Goal: Task Accomplishment & Management: Use online tool/utility

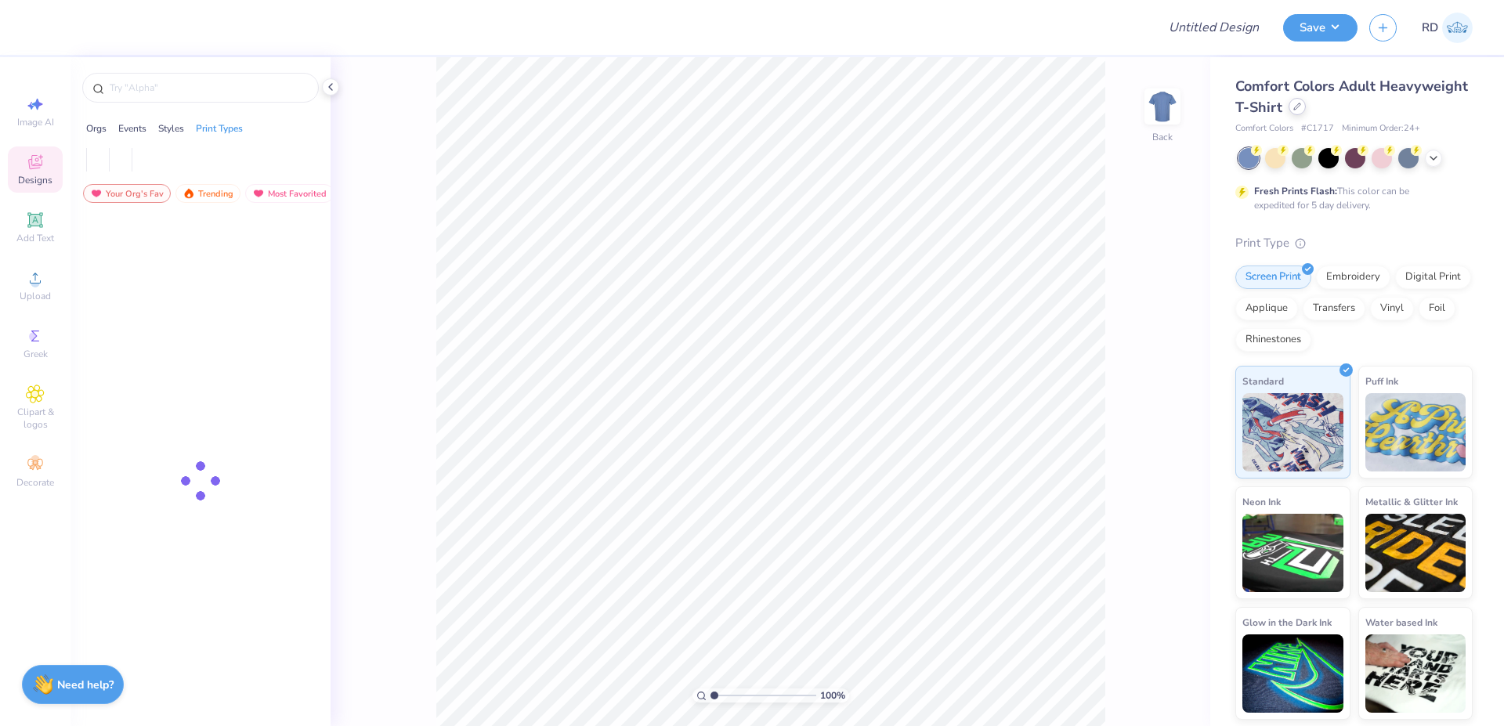
click at [1294, 106] on icon at bounding box center [1297, 107] width 8 height 8
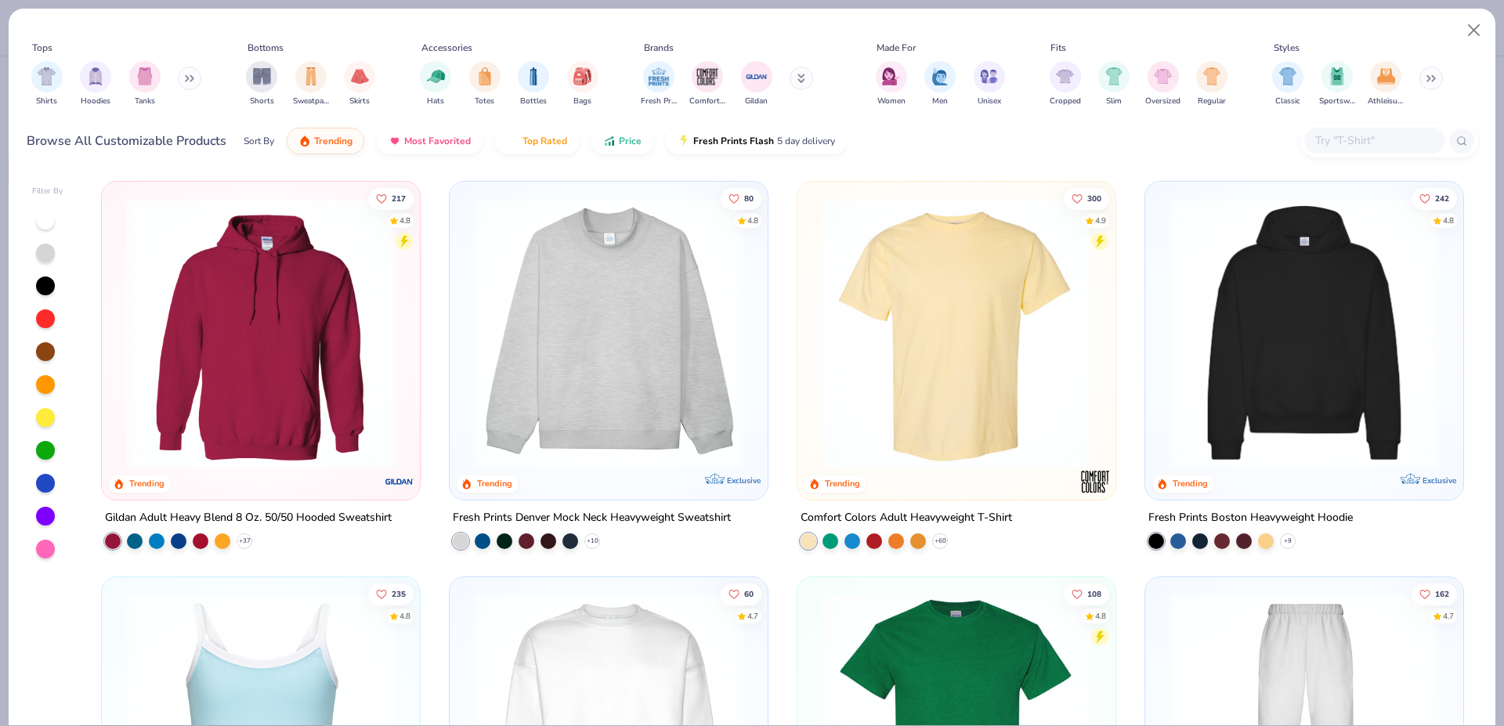
click at [1296, 377] on img at bounding box center [1304, 332] width 287 height 271
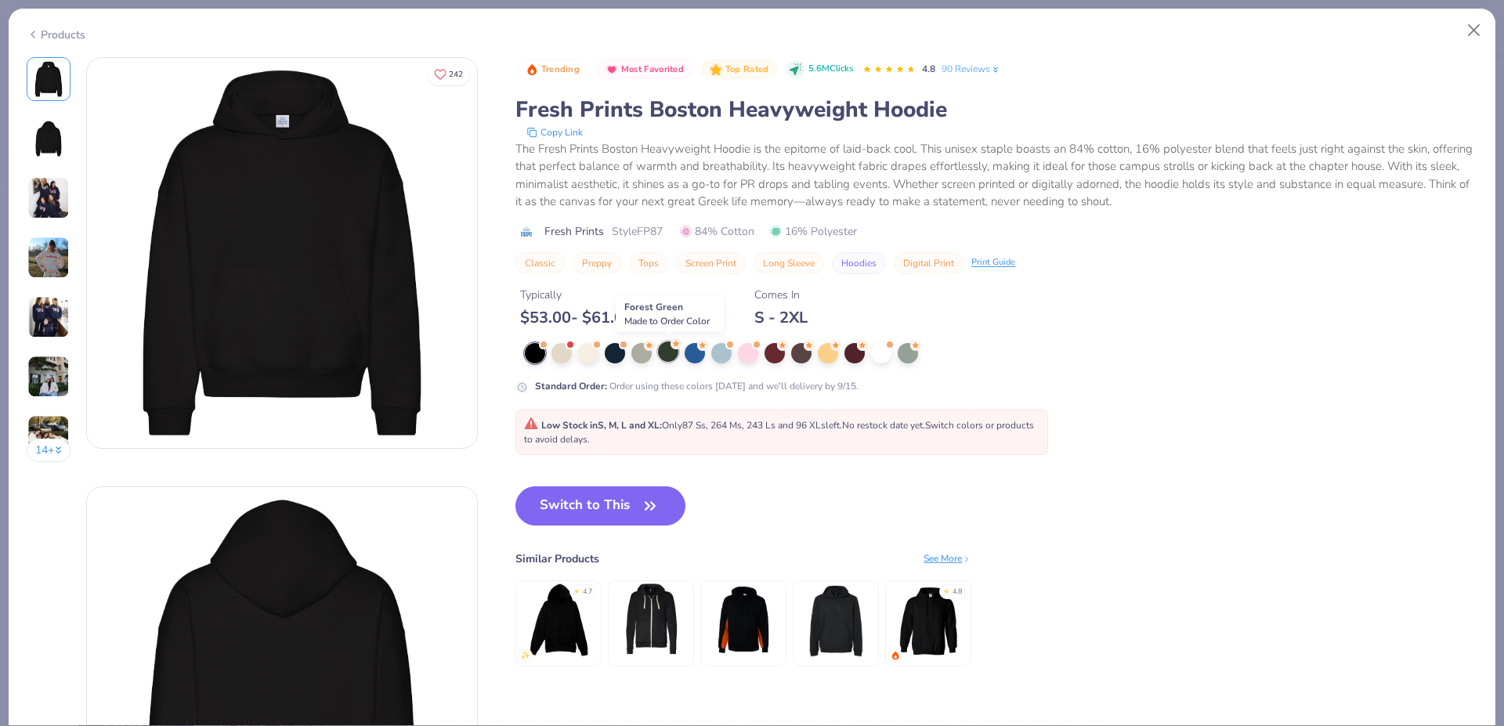
click at [675, 355] on div at bounding box center [668, 352] width 20 height 20
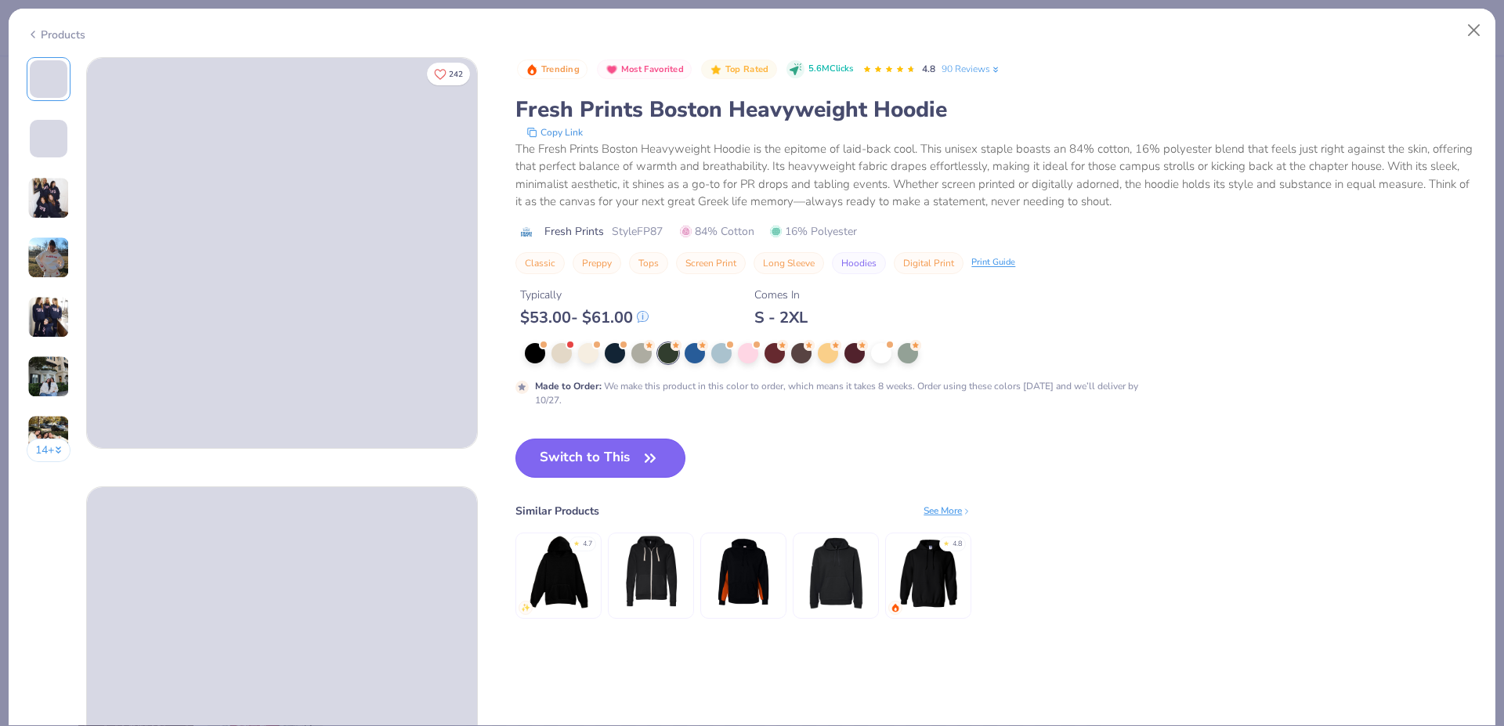
click at [632, 461] on button "Switch to This" at bounding box center [601, 458] width 170 height 39
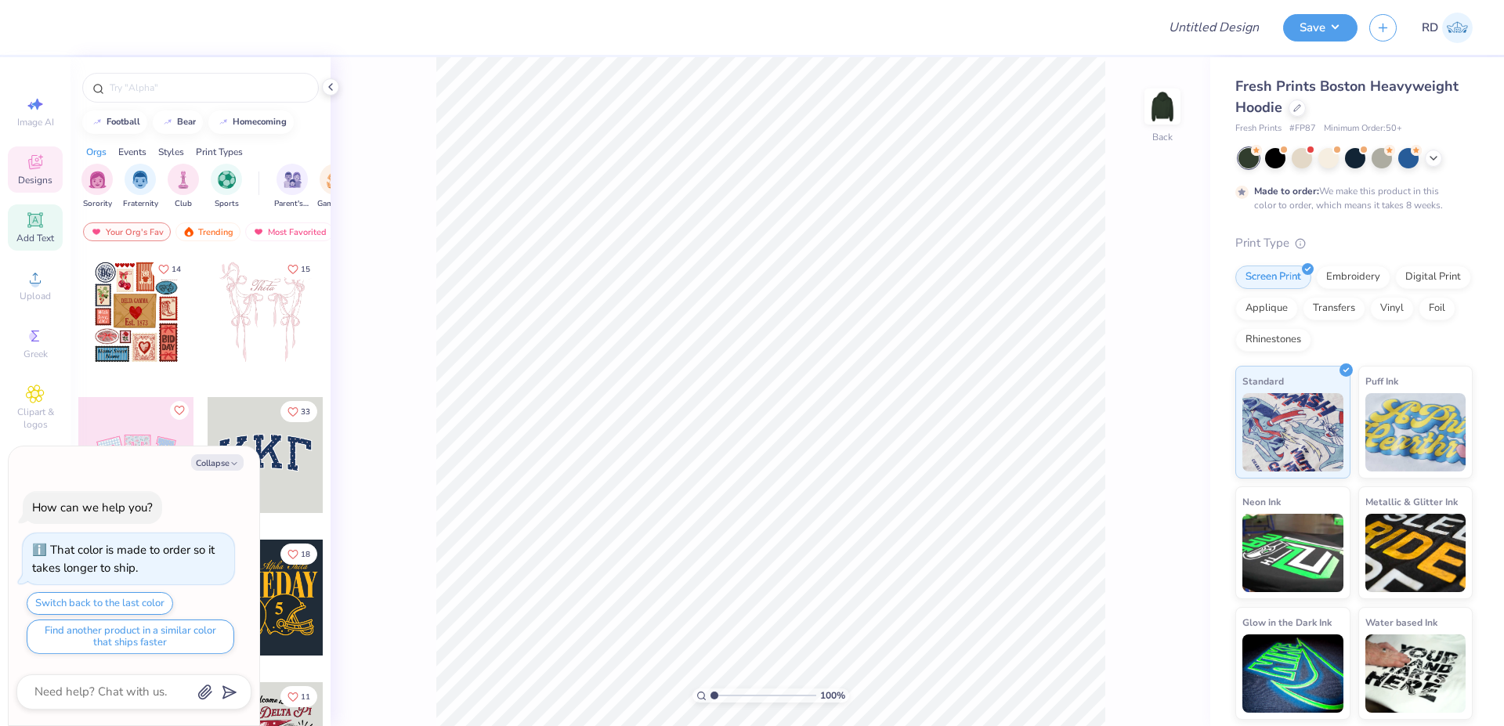
click at [34, 230] on div "Add Text" at bounding box center [35, 227] width 55 height 46
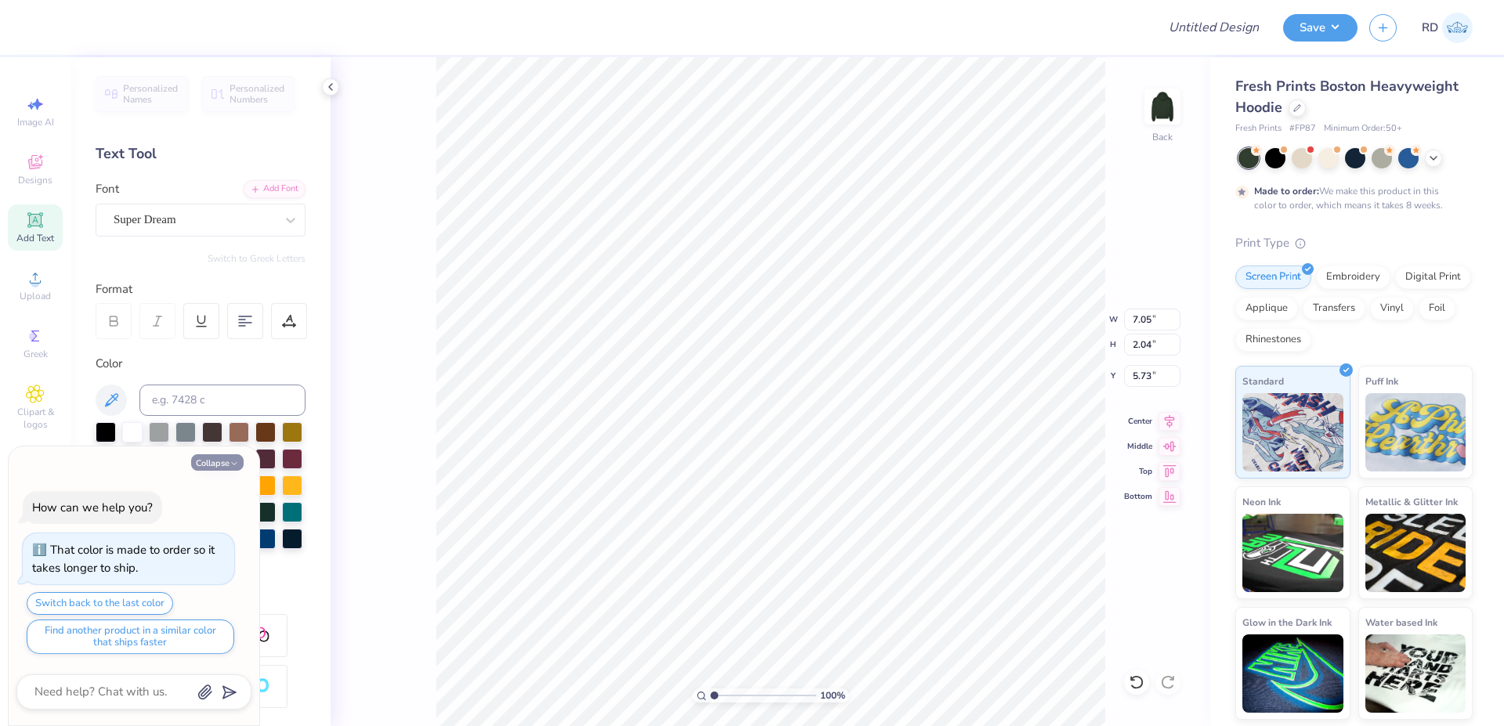
click at [220, 461] on button "Collapse" at bounding box center [217, 462] width 52 height 16
type textarea "x"
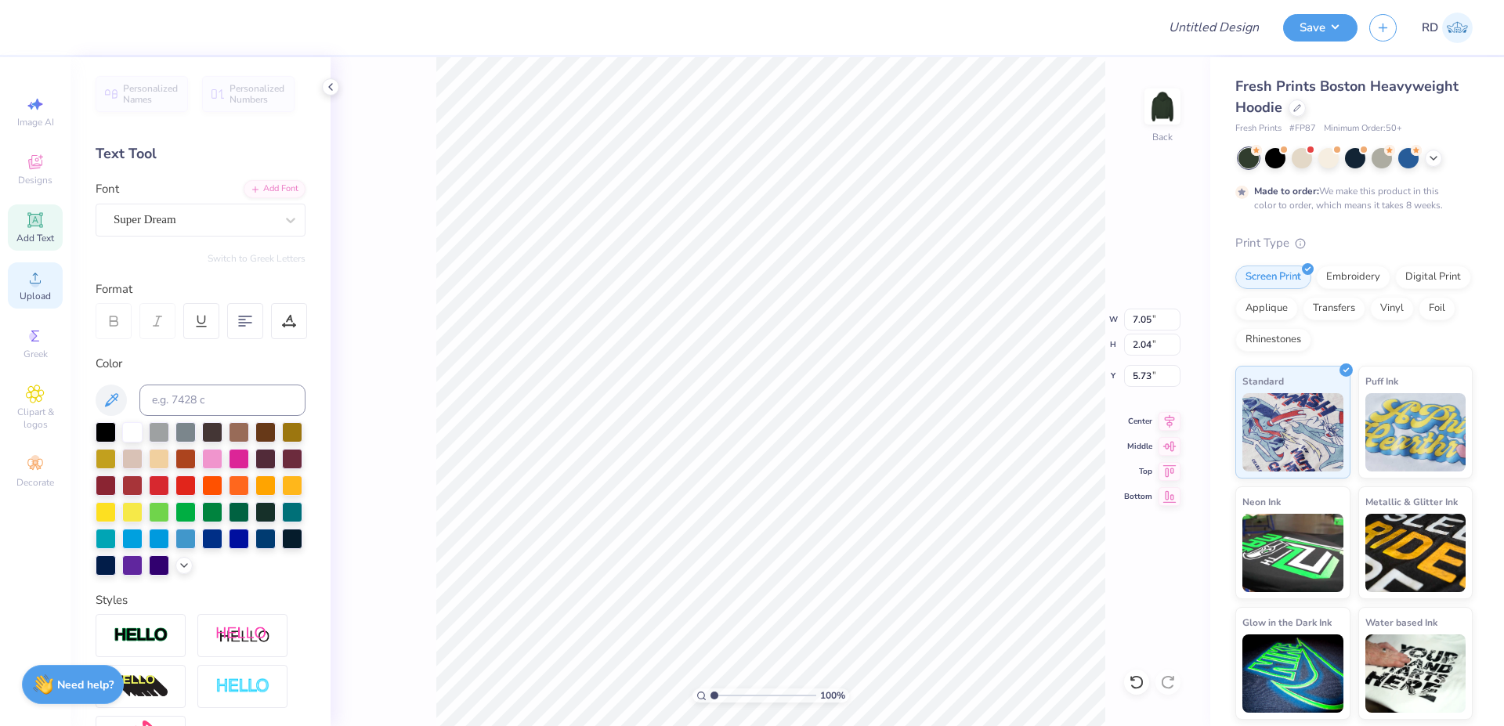
click at [38, 294] on span "Upload" at bounding box center [35, 296] width 31 height 13
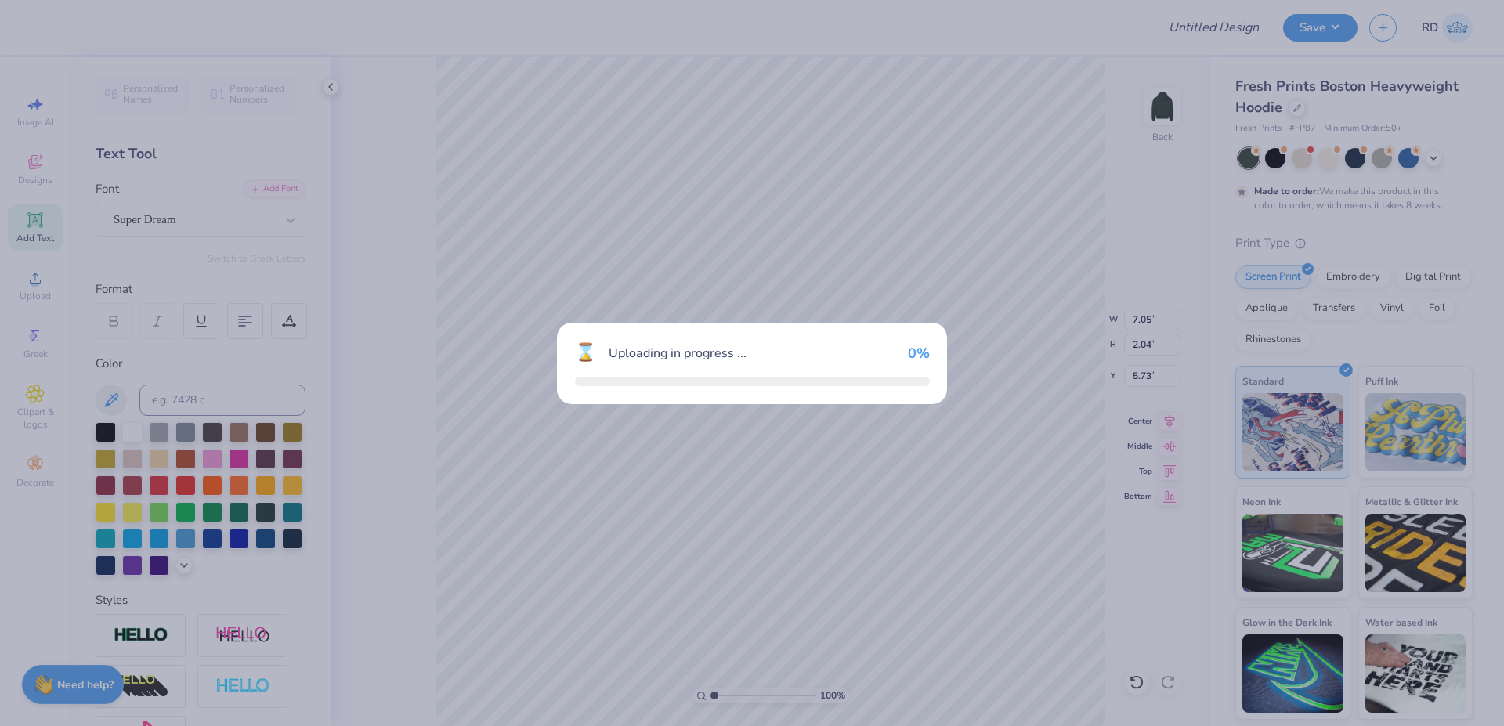
type input "14.88"
type input "12.42"
type input "0.54"
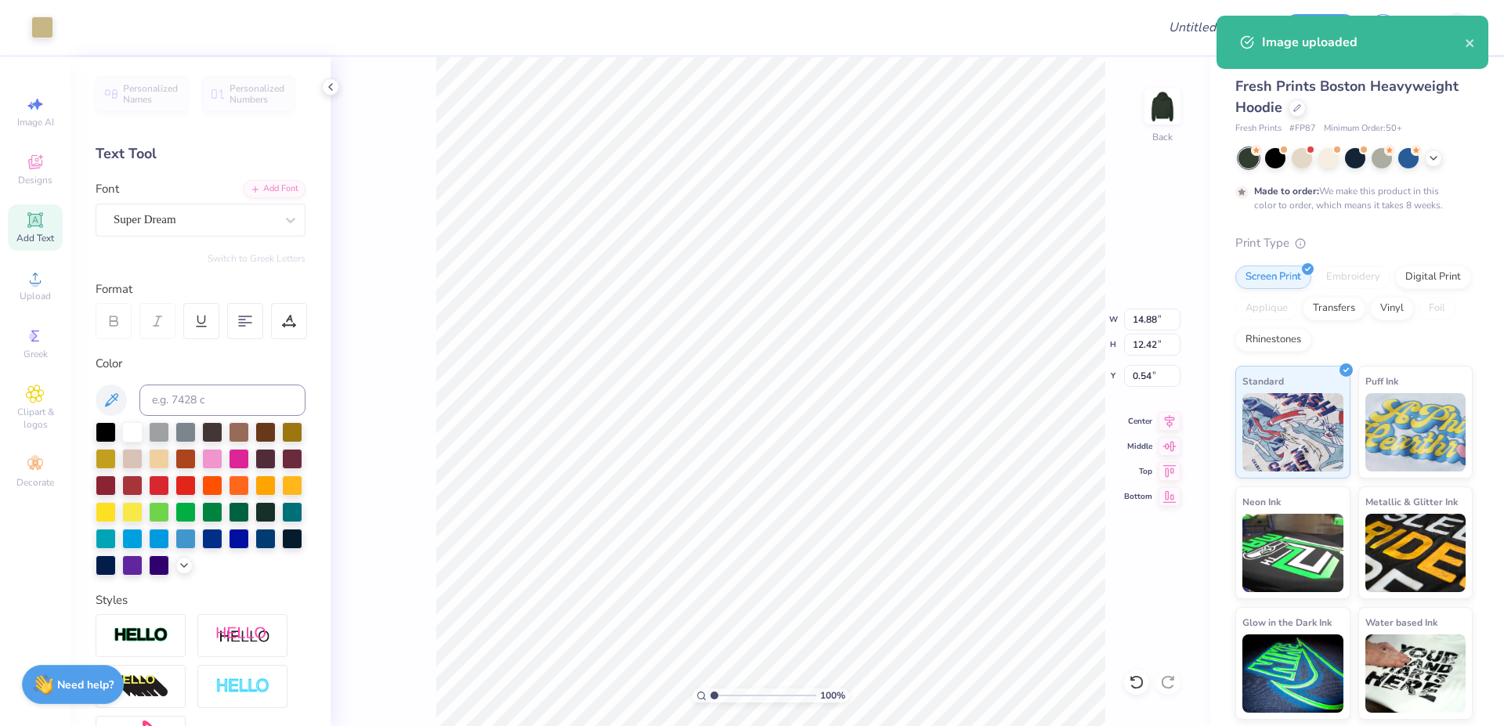
click at [1154, 331] on div "100 % Back W 14.88 14.88 " H 12.42 12.42 " Y 0.54 0.54 " Center Middle Top Bott…" at bounding box center [771, 391] width 880 height 669
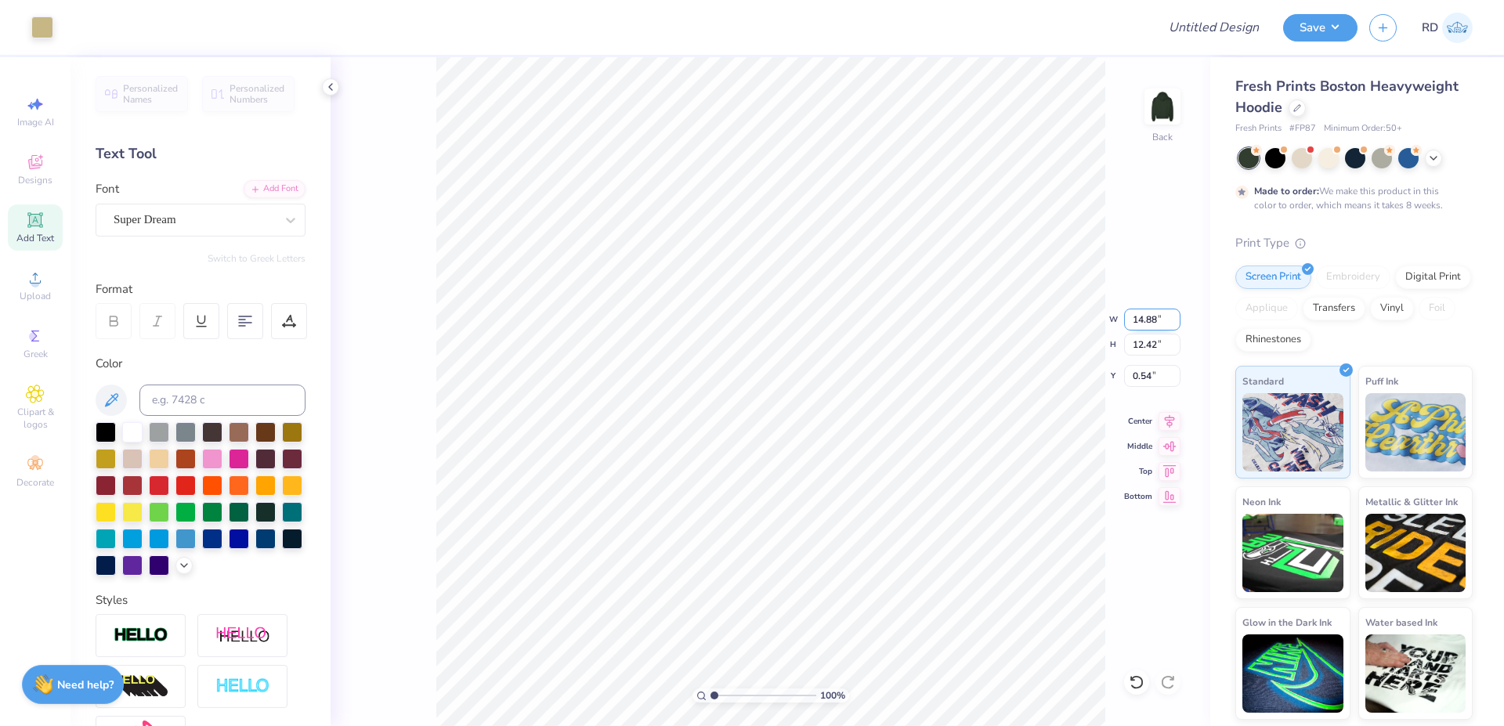
click at [1149, 324] on input "14.88" at bounding box center [1152, 320] width 56 height 22
paste input "8.03"
type input "8.03"
type input "6.70"
type input "3.40"
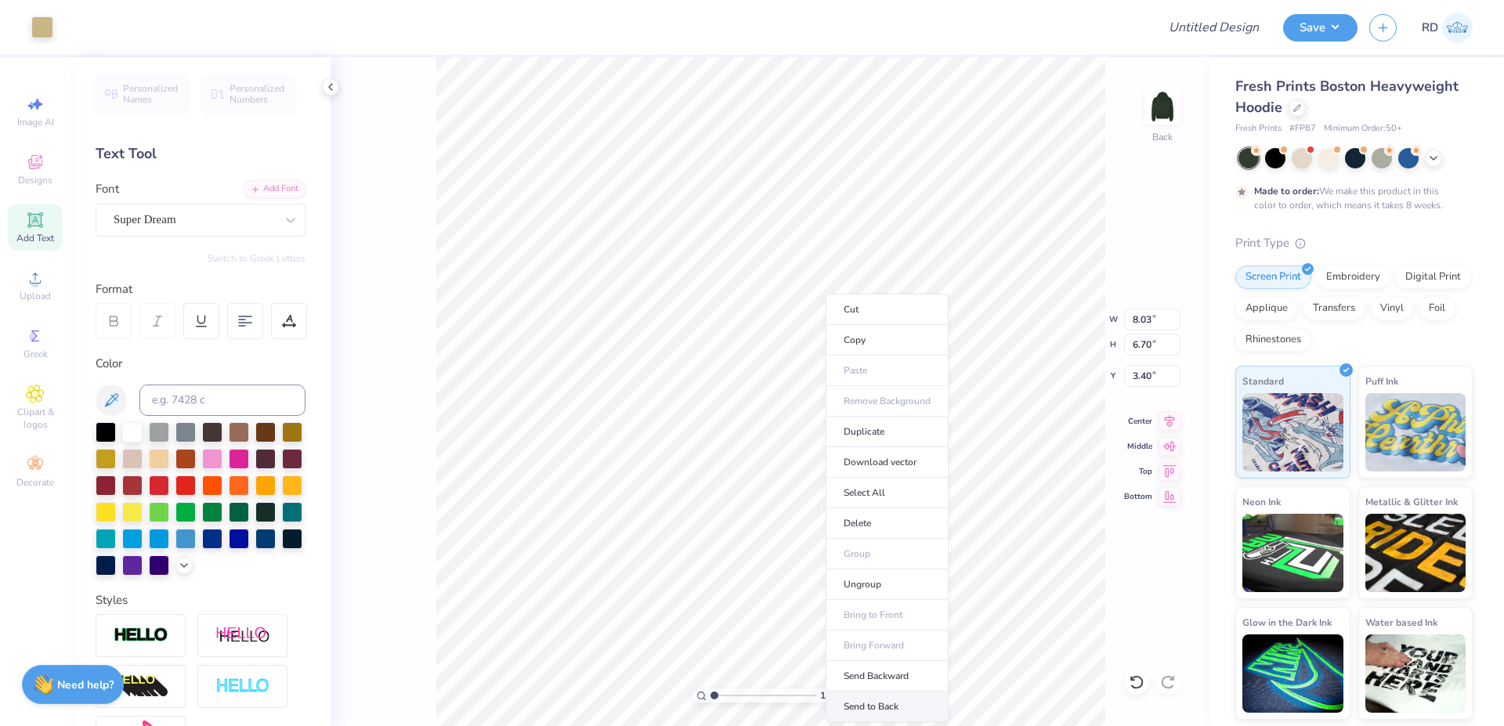
click at [877, 701] on li "Send to Back" at bounding box center [887, 707] width 123 height 31
type input "7.05"
type input "2.04"
type input "5.73"
click at [175, 403] on input at bounding box center [222, 400] width 166 height 31
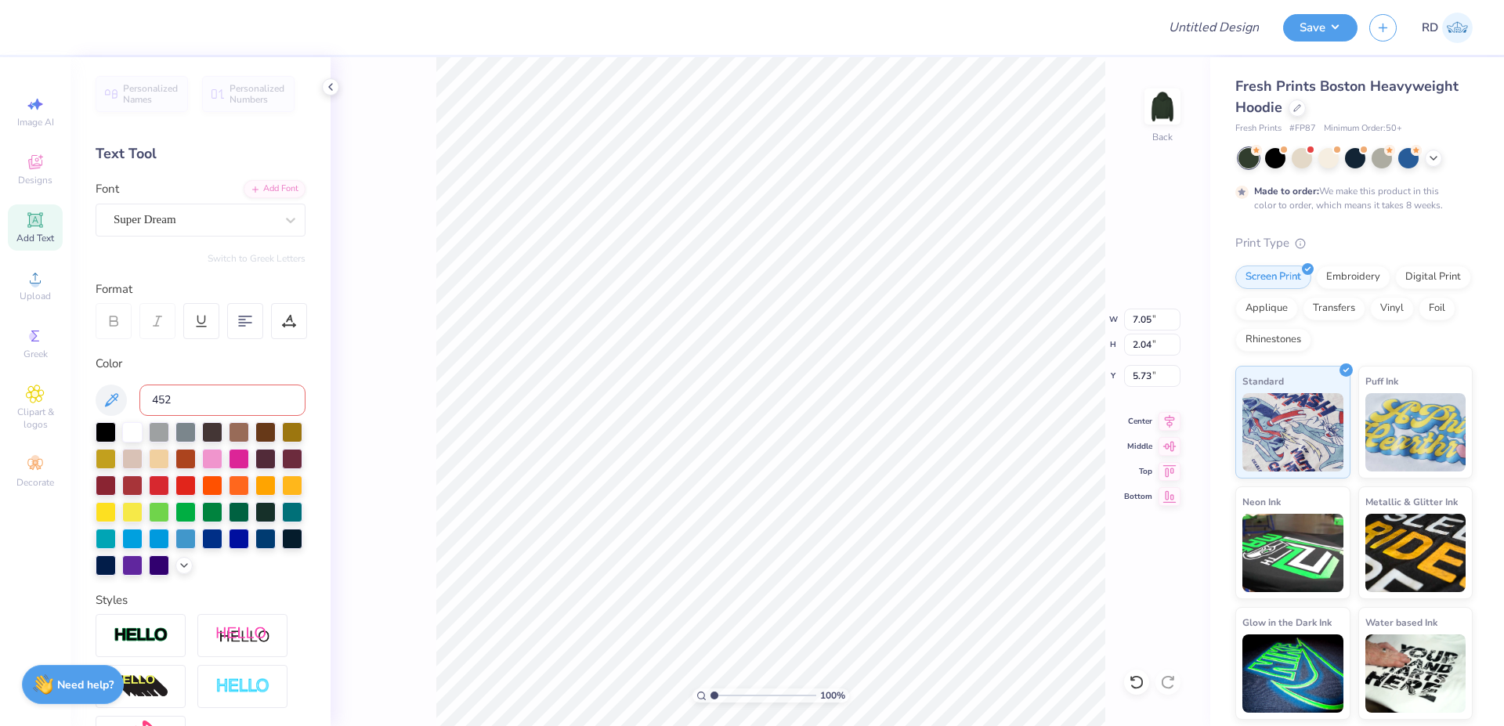
type input "4525"
click at [276, 186] on div "Add Font" at bounding box center [275, 188] width 62 height 18
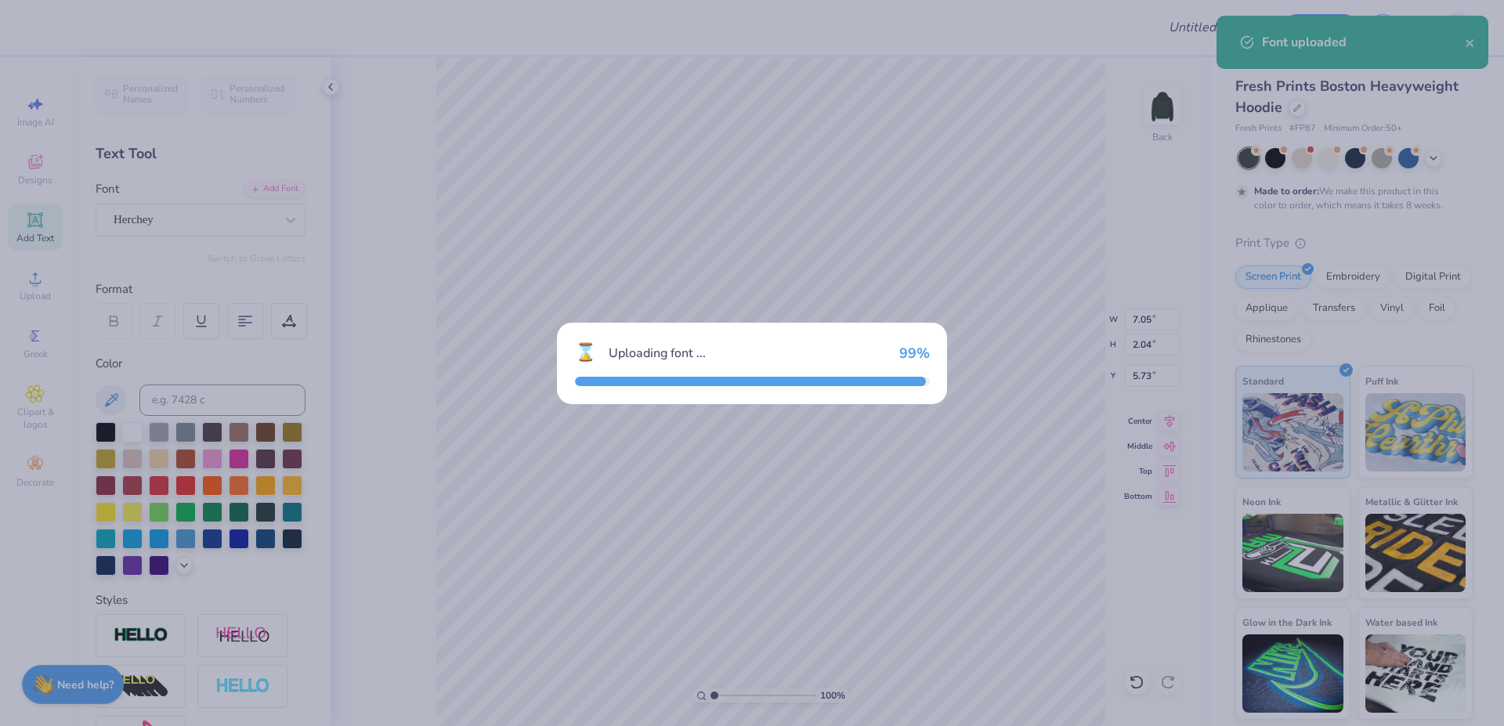
type input "7.44"
type input "2.48"
type input "5.51"
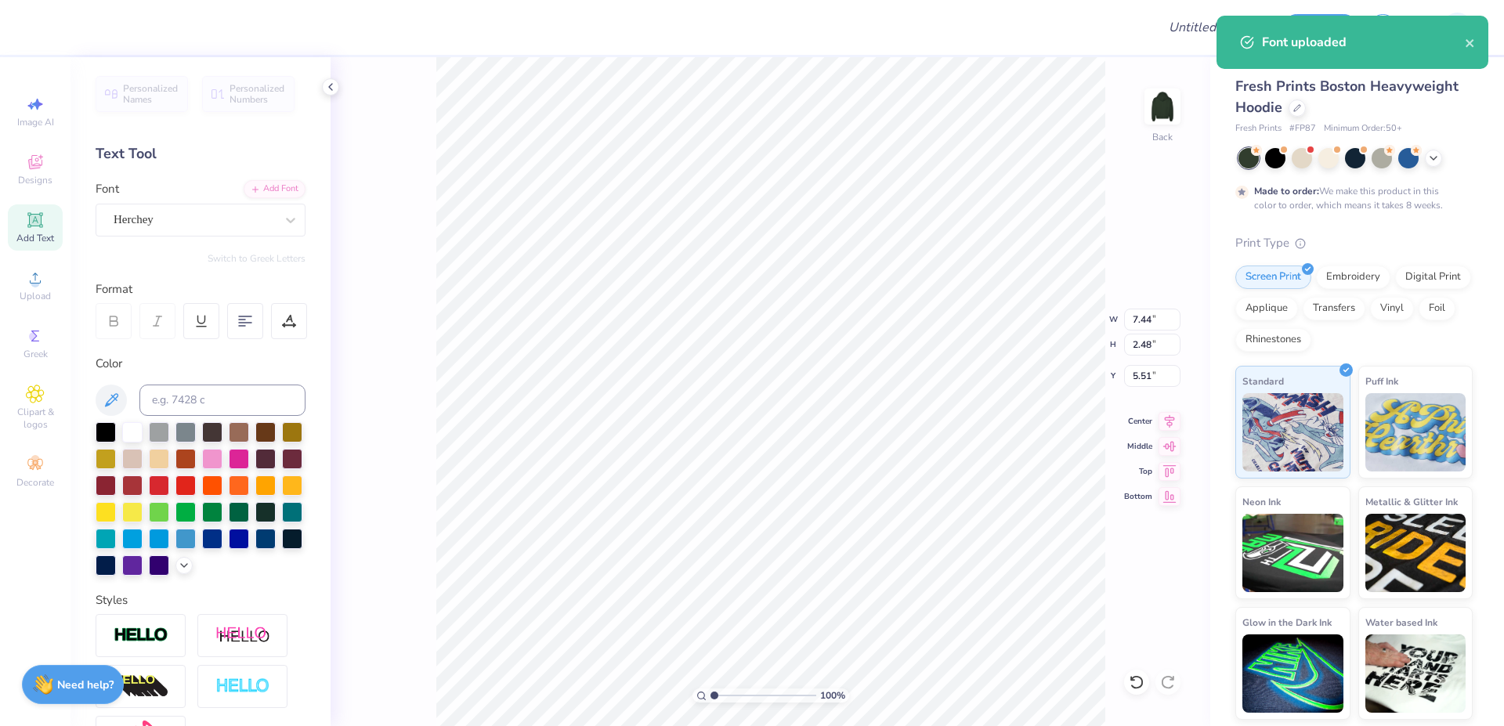
paste textarea "Sigma Nu"
type textarea "Sigma Nu"
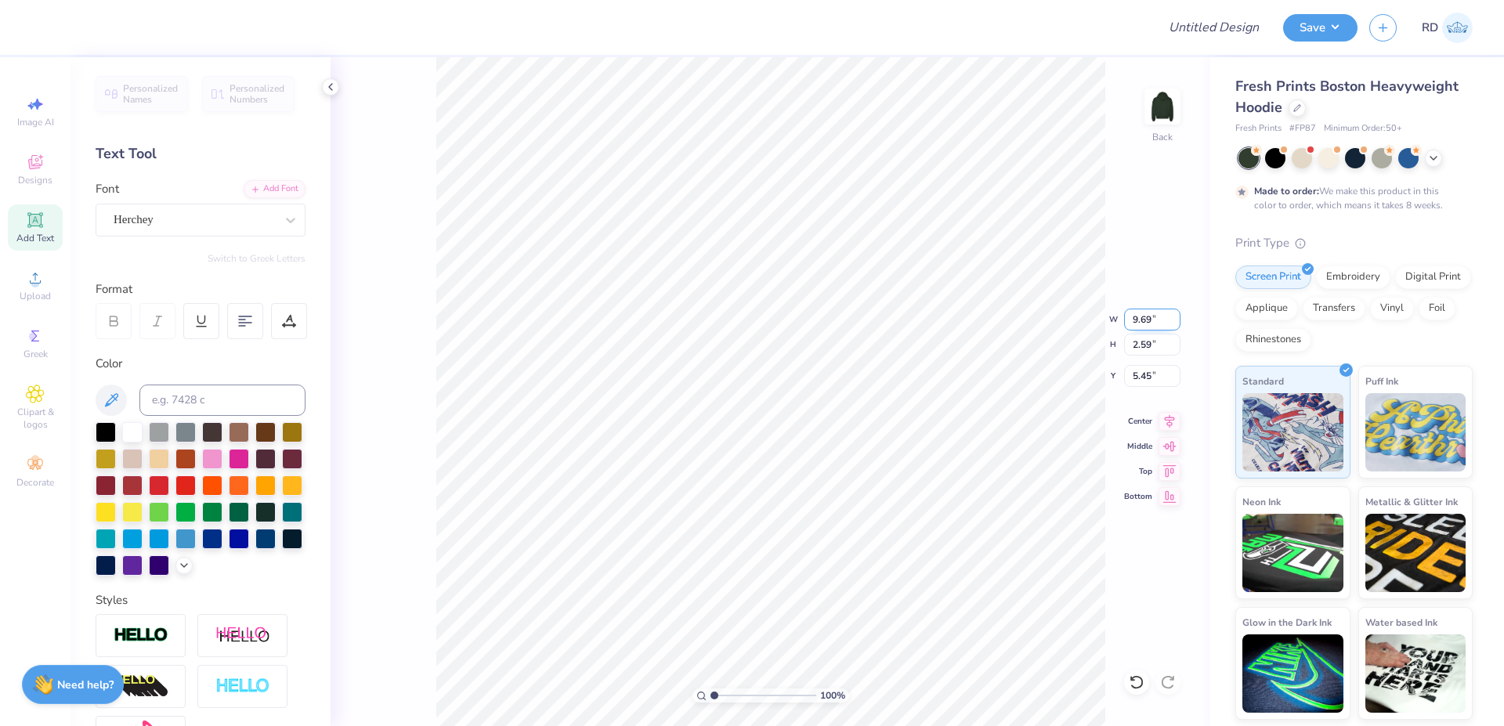
click at [1133, 319] on input "9.69" at bounding box center [1152, 320] width 56 height 22
type input "12.00"
type input "3.21"
type input "5.14"
click at [1162, 420] on icon at bounding box center [1170, 419] width 22 height 19
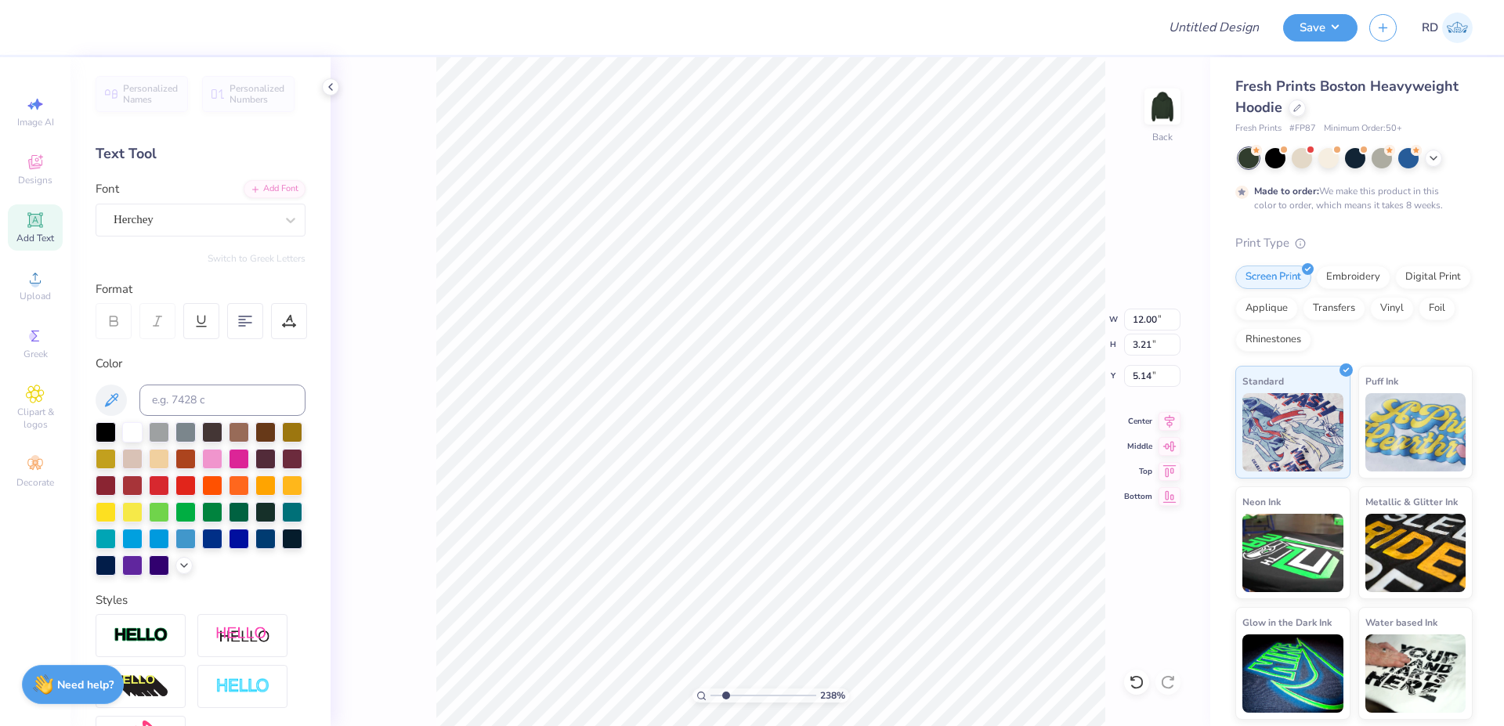
type input "2.23"
click at [727, 694] on input "range" at bounding box center [764, 696] width 106 height 14
click at [935, 394] on li "Duplicate" at bounding box center [946, 402] width 123 height 31
type input "6.14"
click at [267, 183] on div "Add Font" at bounding box center [275, 188] width 62 height 18
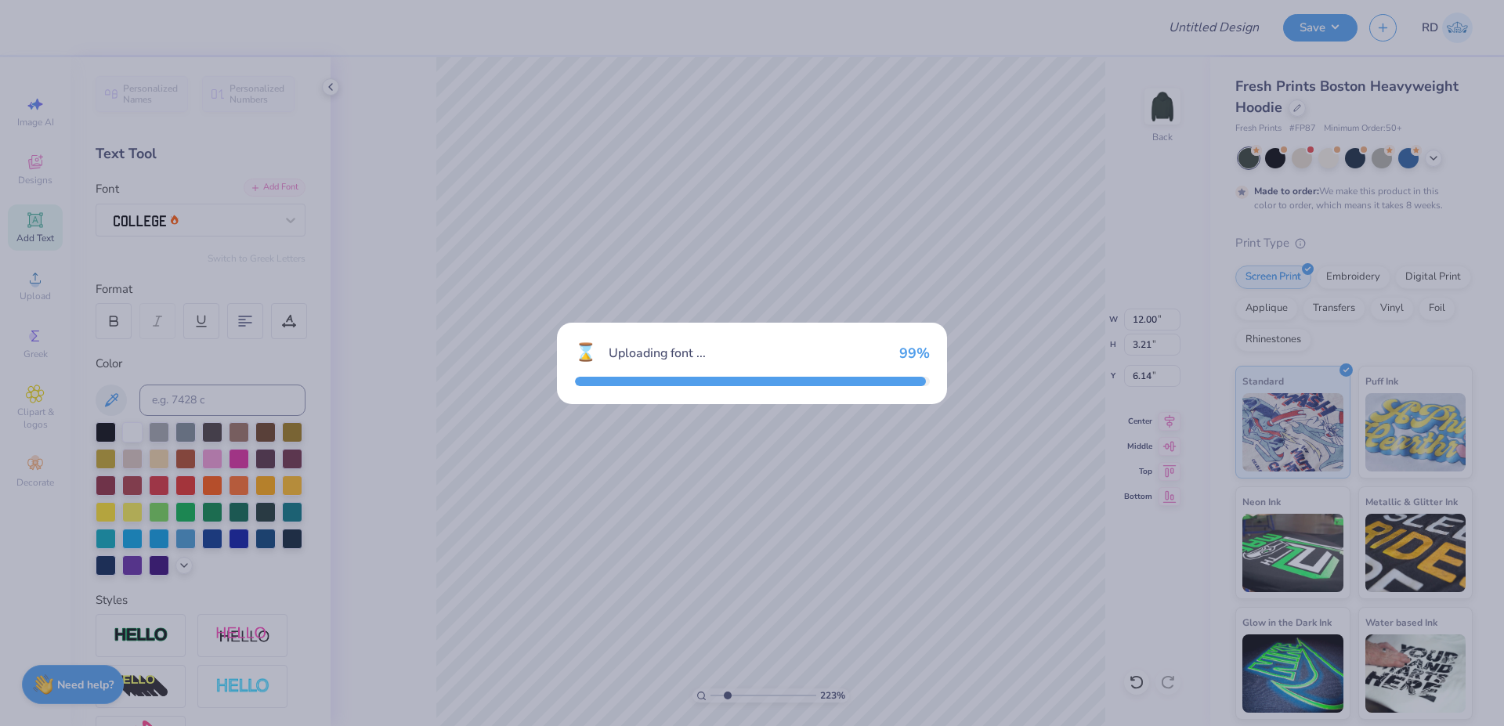
type input "13.57"
type input "2.47"
type input "6.52"
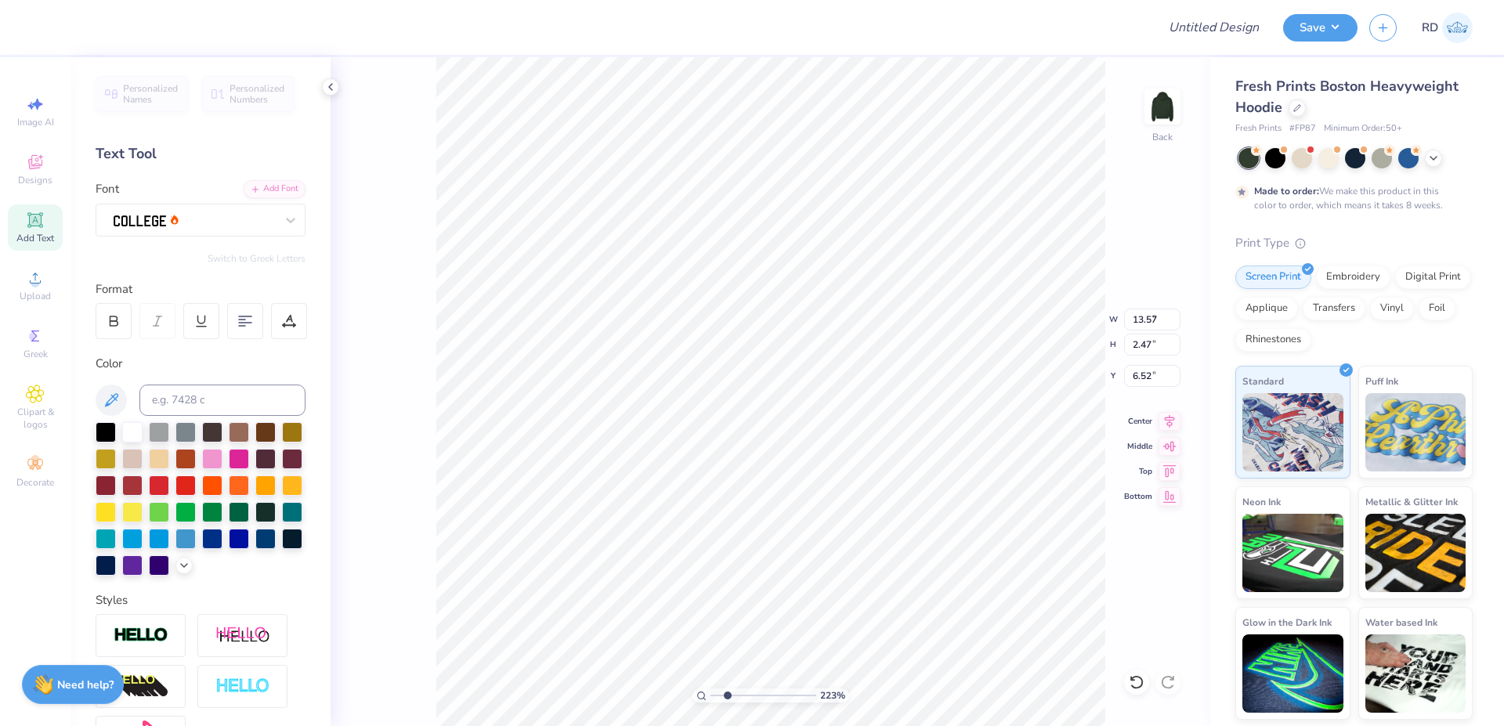
type input "5.96"
type input "1.08"
type input "5.02"
type textarea "2025"
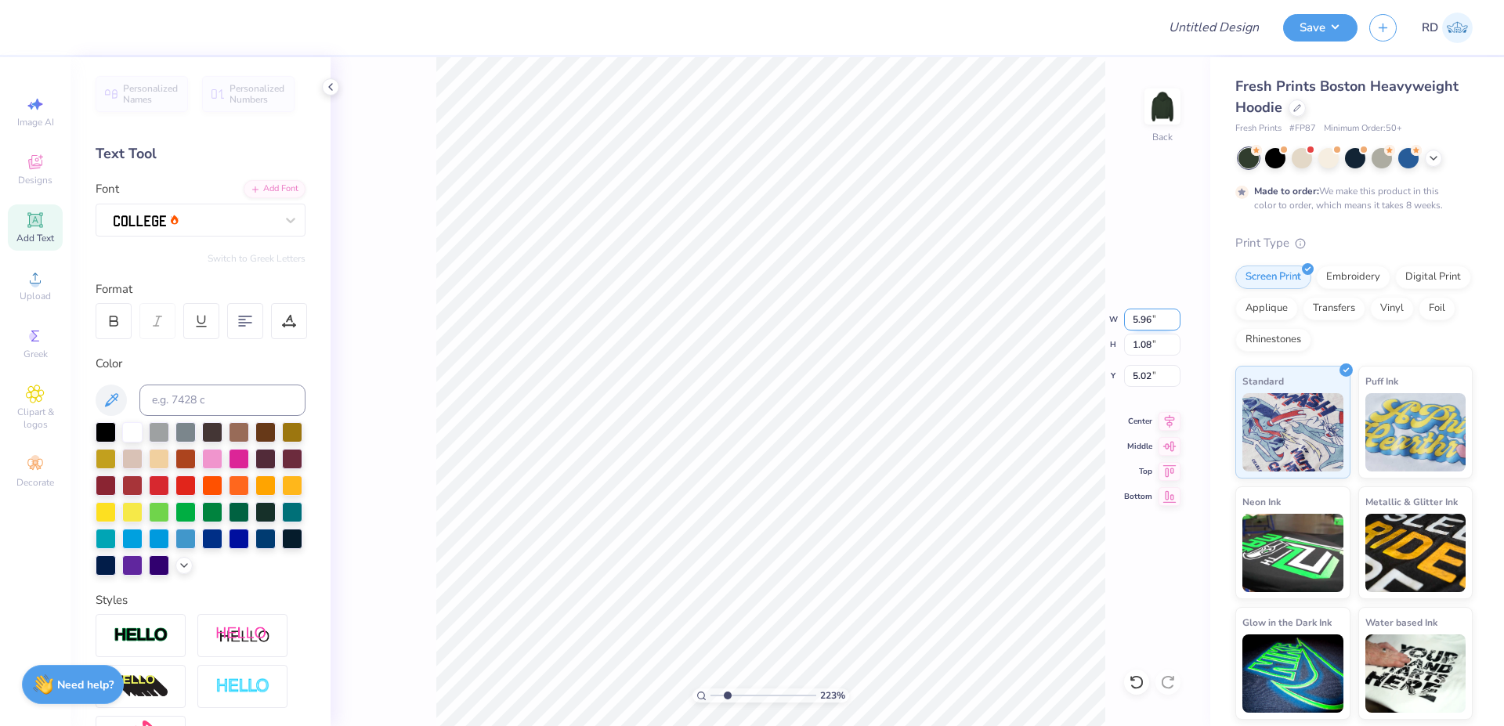
click at [1144, 315] on input "5.96" at bounding box center [1152, 320] width 56 height 22
paste input "1.71"
type input "1.71"
type input "0.63"
type input "5.25"
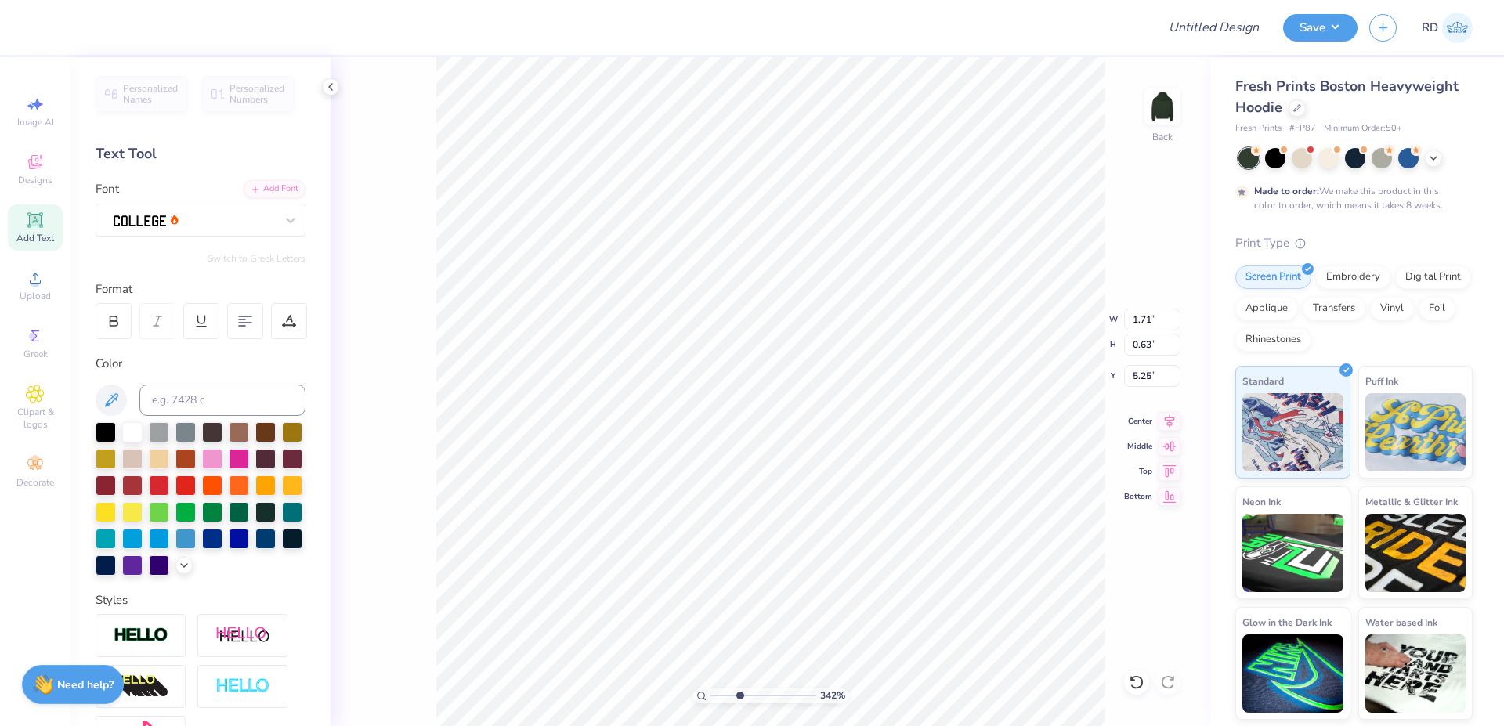
click at [740, 691] on input "range" at bounding box center [764, 696] width 106 height 14
type input "3.42"
type input "4.83"
click at [1172, 415] on icon at bounding box center [1170, 418] width 10 height 13
type input "12.00"
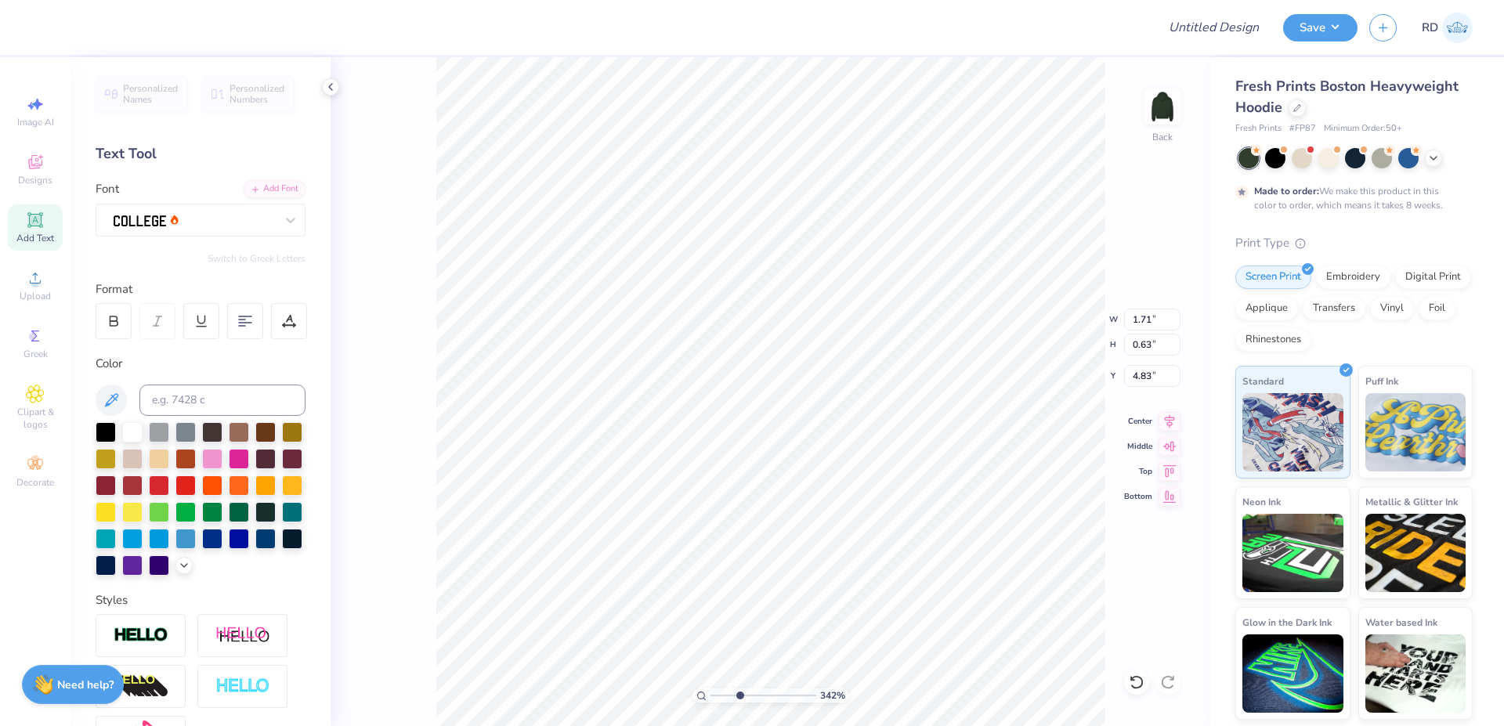
type input "3.21"
type input "5.14"
click at [1173, 424] on icon at bounding box center [1170, 419] width 22 height 19
type input "8.03"
type input "6.70"
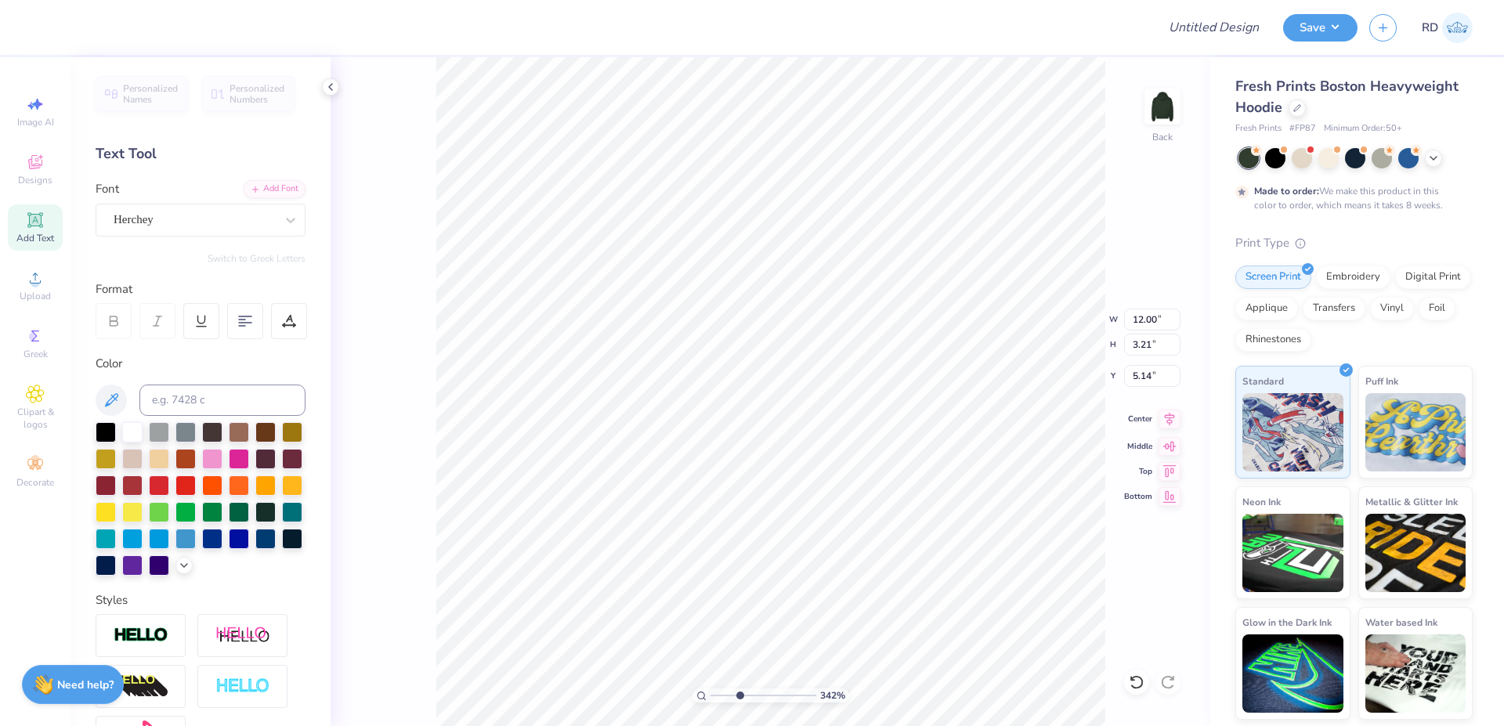
type input "3.40"
click at [1175, 422] on icon at bounding box center [1170, 419] width 22 height 19
click at [806, 378] on li "Duplicate" at bounding box center [830, 376] width 123 height 31
type input "9.40"
type textarea "[GEOGRAPHIC_DATA], [GEOGRAPHIC_DATA]"
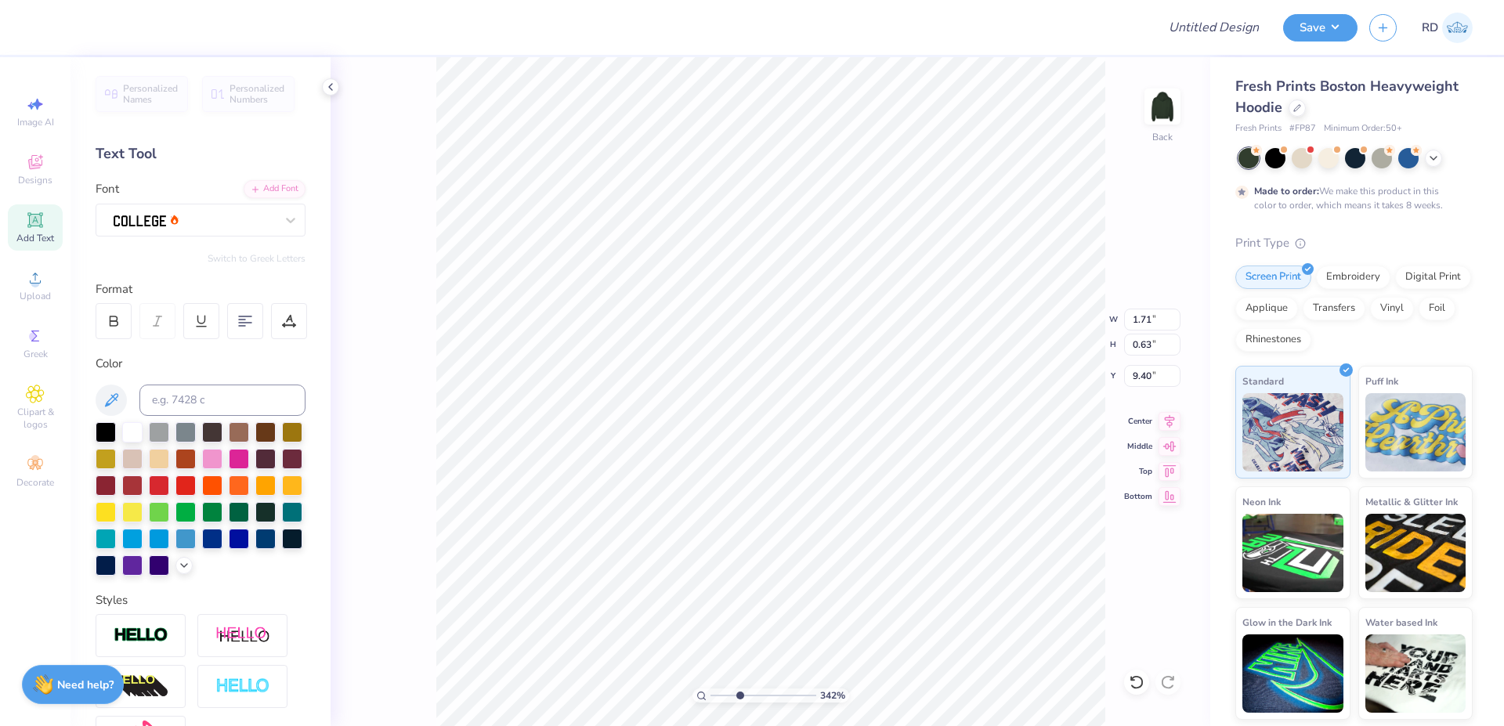
scroll to position [0, 5]
click at [255, 521] on div at bounding box center [265, 511] width 20 height 20
click at [229, 521] on div at bounding box center [239, 511] width 20 height 20
click at [23, 293] on span "Upload" at bounding box center [35, 296] width 31 height 13
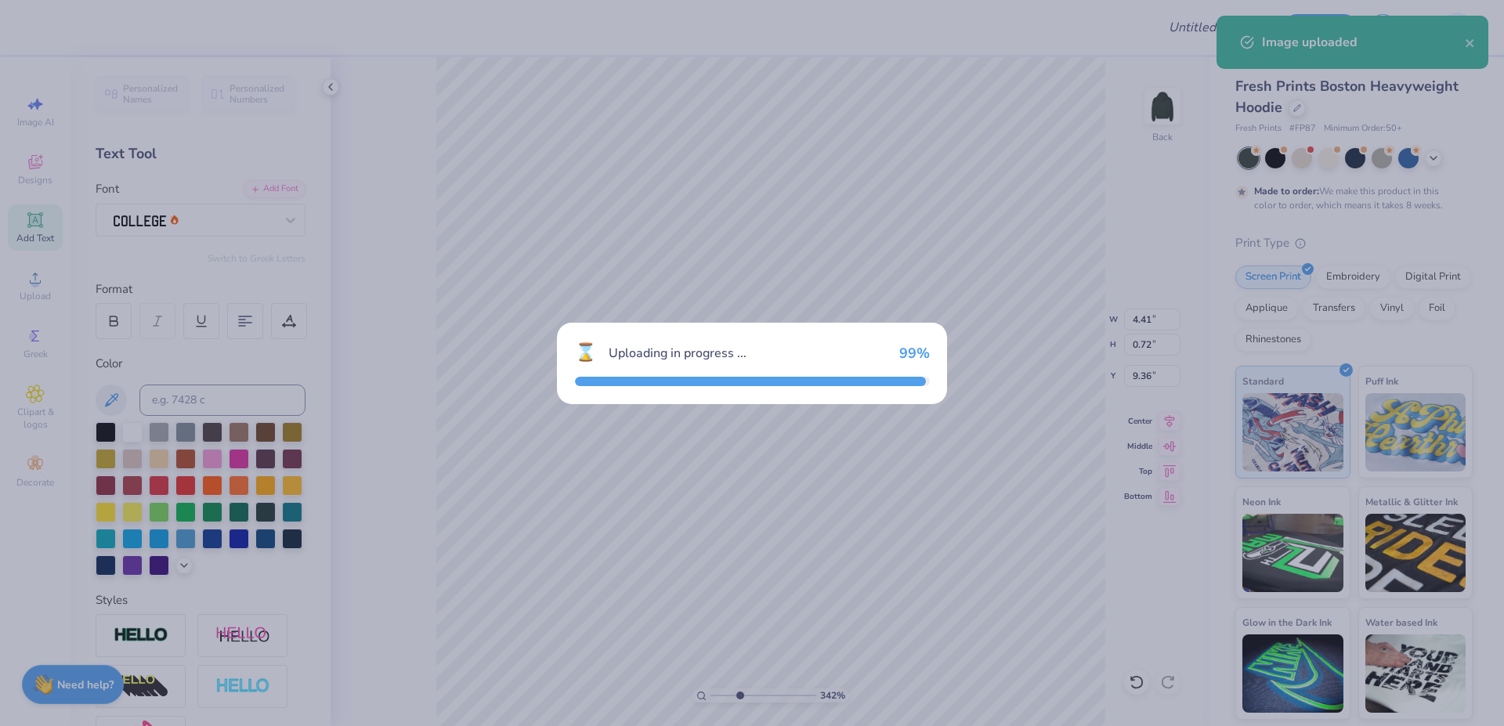
type input "8.68"
type input "1.42"
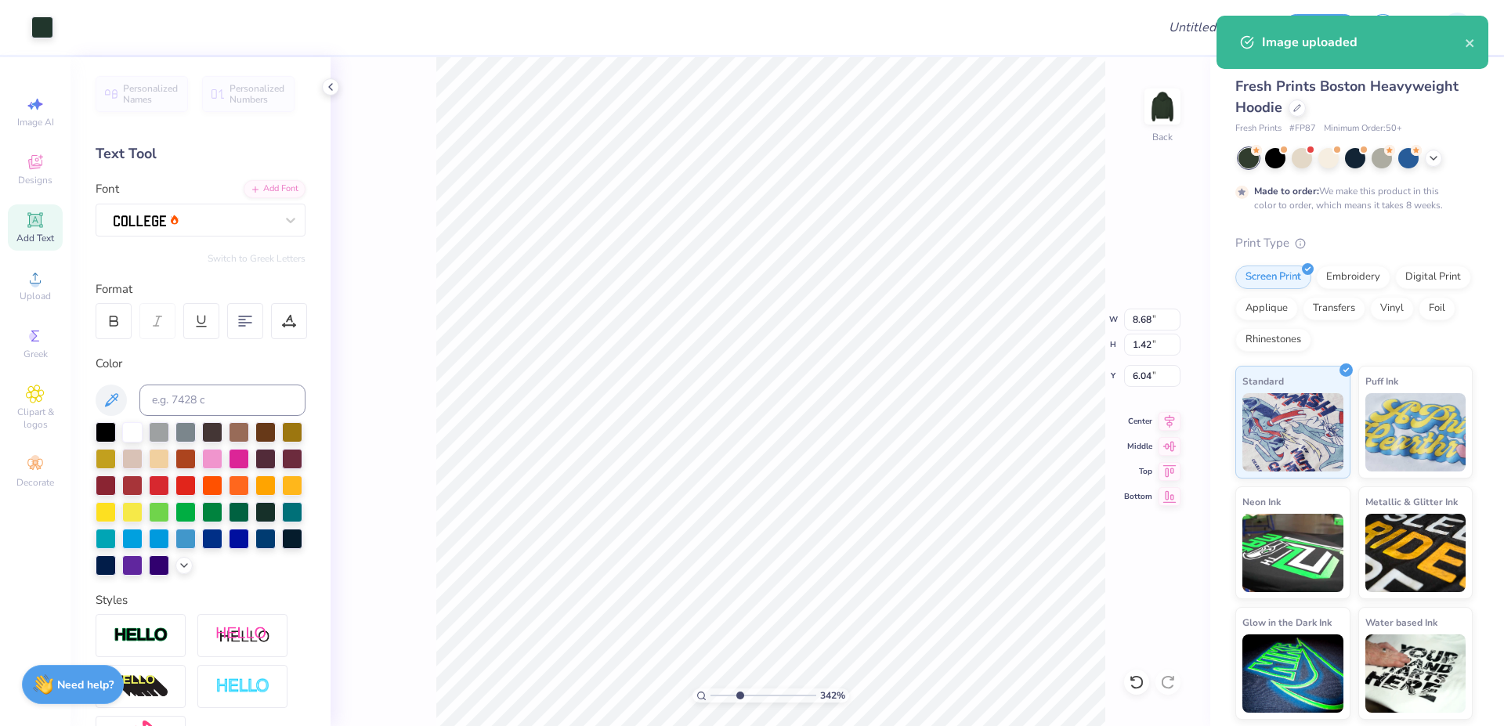
type input "10.22"
type input "4.41"
type input "0.72"
type input "9.36"
type input "8.68"
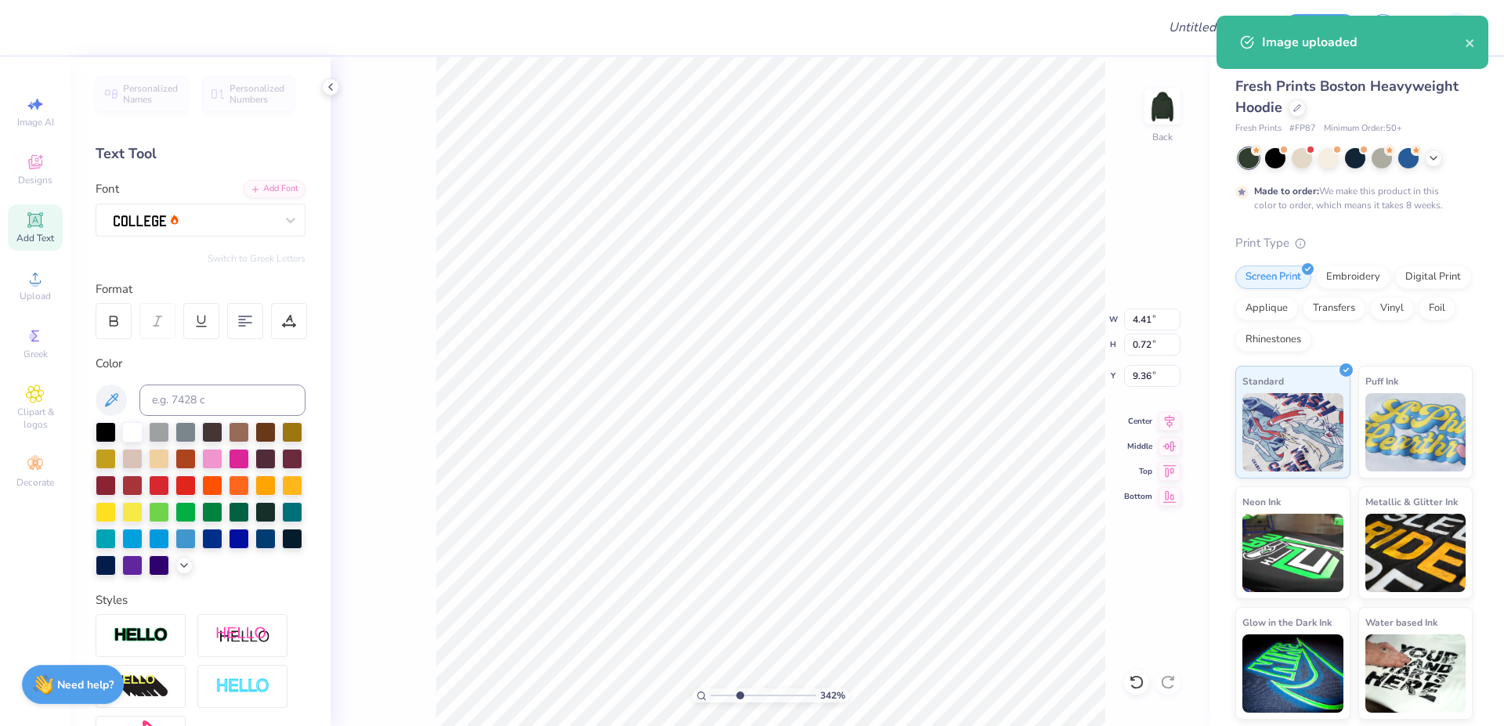
type input "1.42"
type input "10.22"
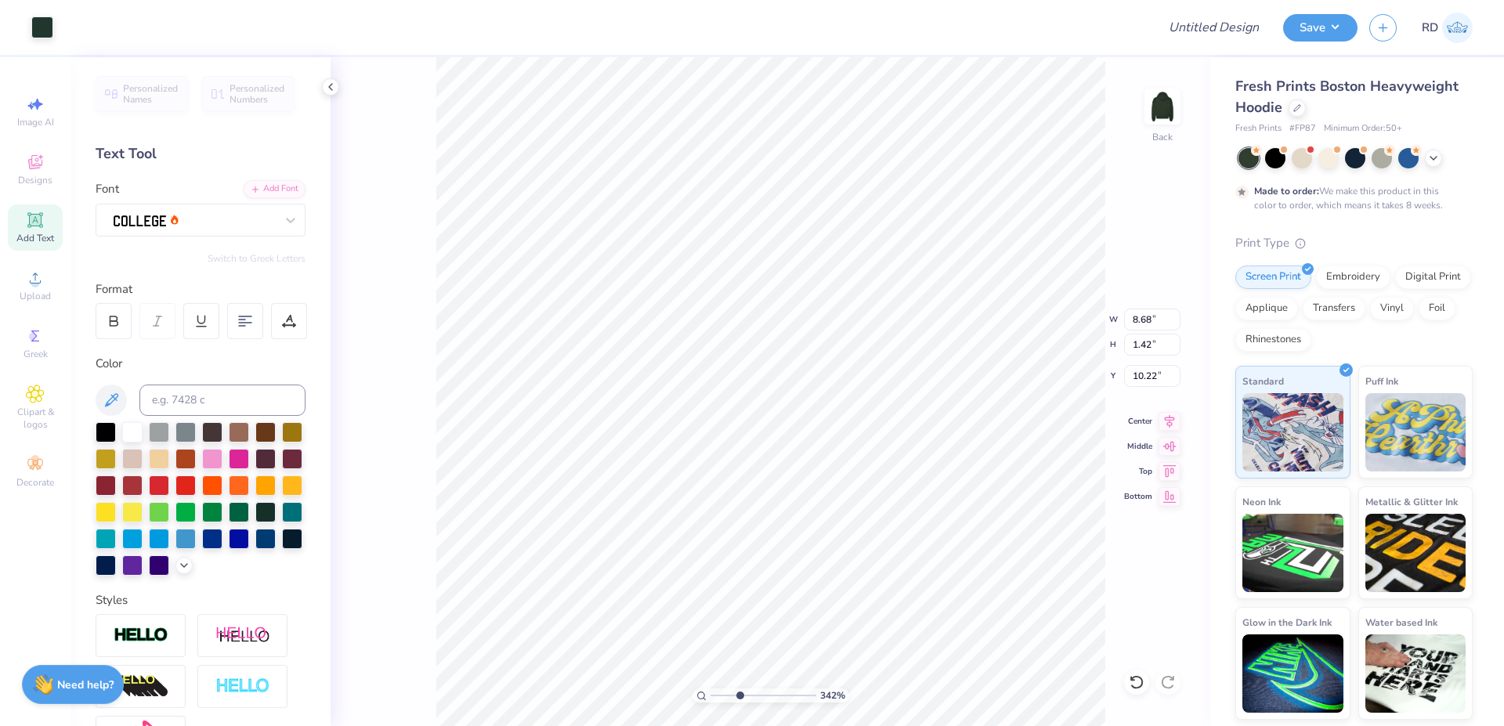
type input "4.41"
type input "0.72"
type input "9.36"
click at [213, 396] on input at bounding box center [222, 400] width 166 height 31
type input "5605"
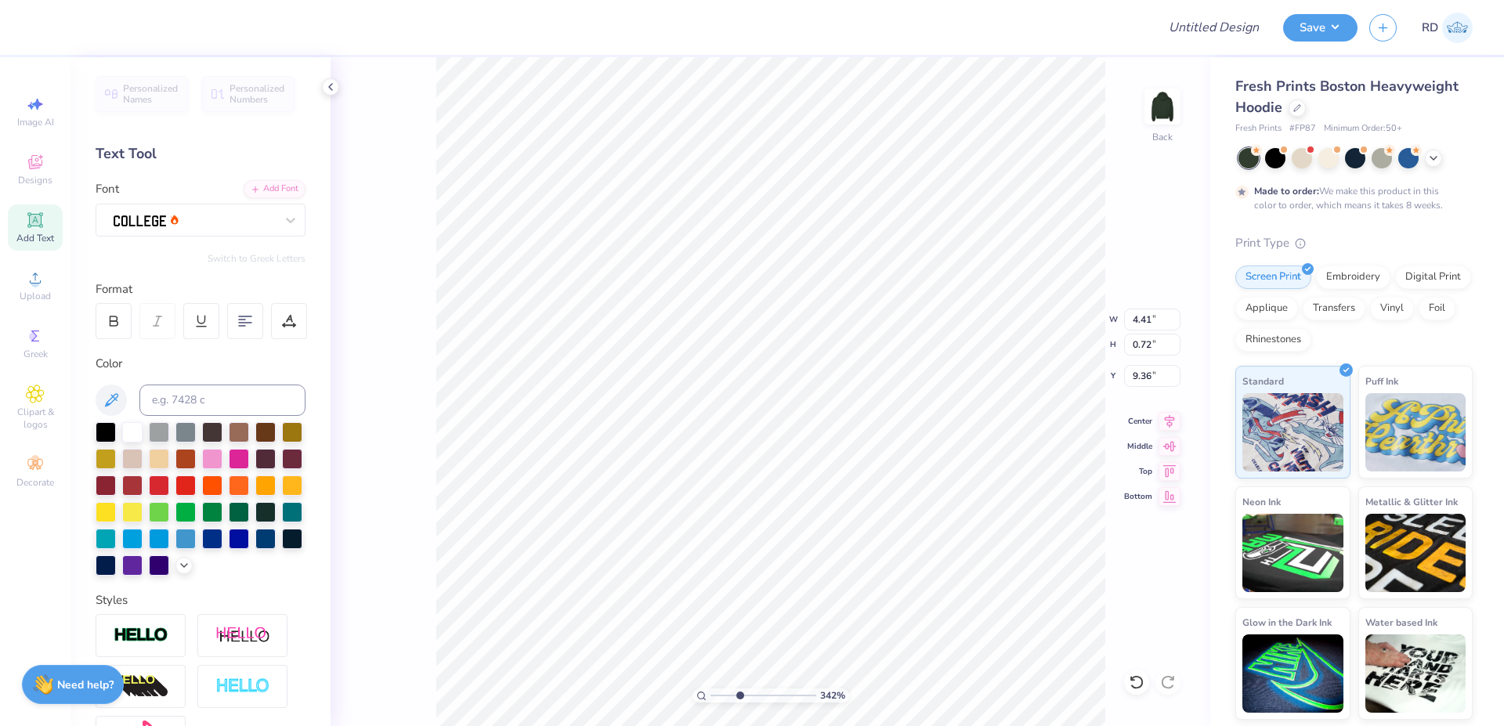
type input "8.68"
type input "1.42"
type input "10.22"
click at [1156, 327] on input "4.41" at bounding box center [1152, 320] width 56 height 22
paste input "3.14"
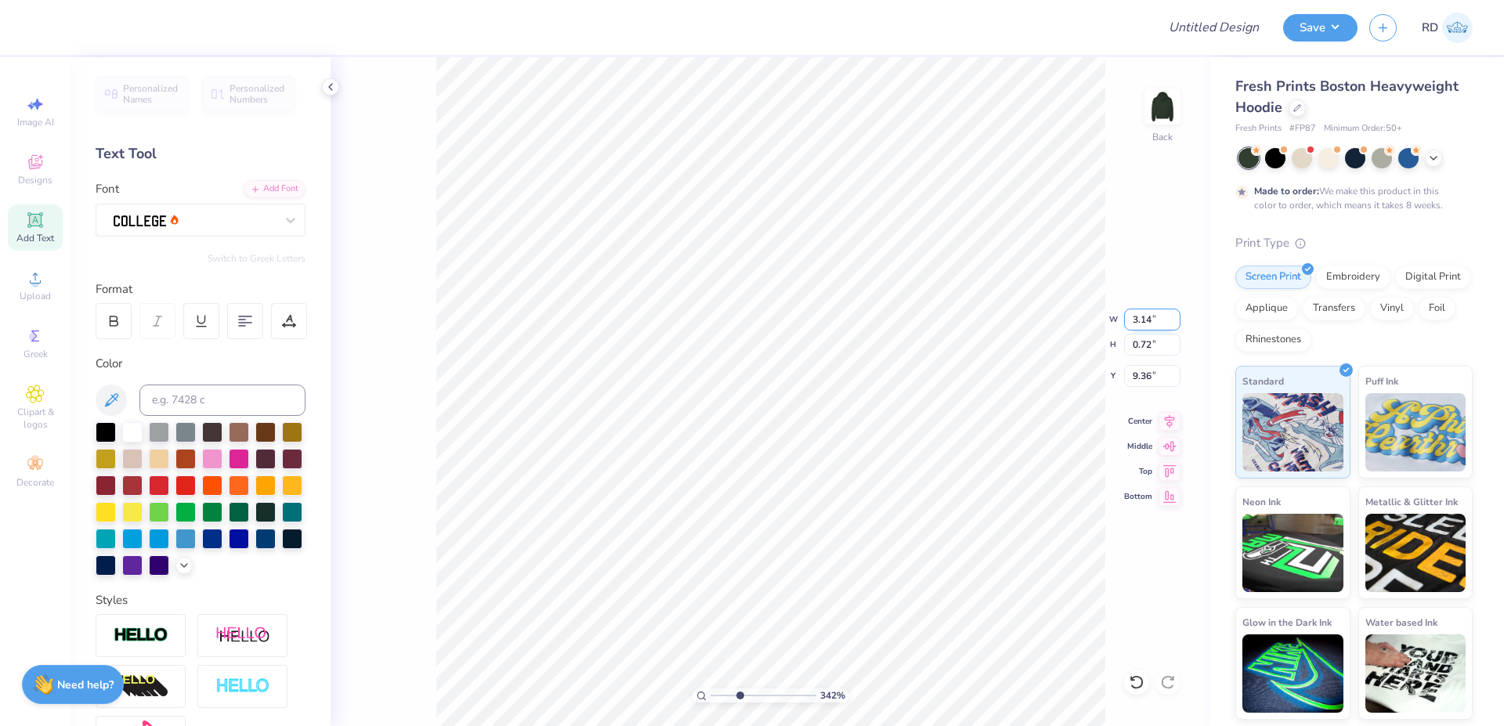
type input "3.14"
type input "0.51"
type input "9.46"
drag, startPoint x: 765, startPoint y: 692, endPoint x: 787, endPoint y: 693, distance: 21.2
type input "7.89"
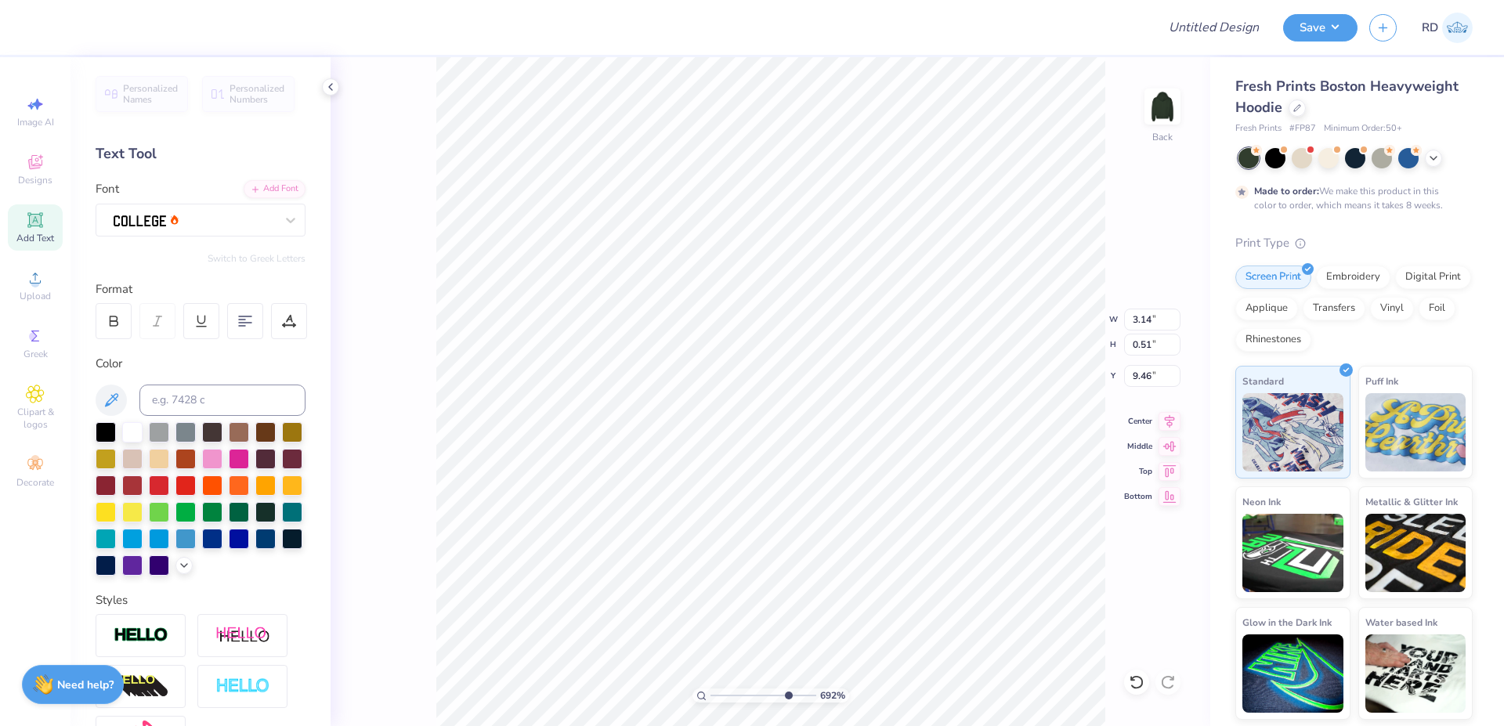
click at [787, 694] on input "range" at bounding box center [764, 696] width 106 height 14
click at [1175, 414] on icon at bounding box center [1170, 419] width 22 height 19
type input "9.48"
click at [1173, 418] on icon at bounding box center [1170, 418] width 10 height 13
drag, startPoint x: 812, startPoint y: 694, endPoint x: 861, endPoint y: 691, distance: 49.5
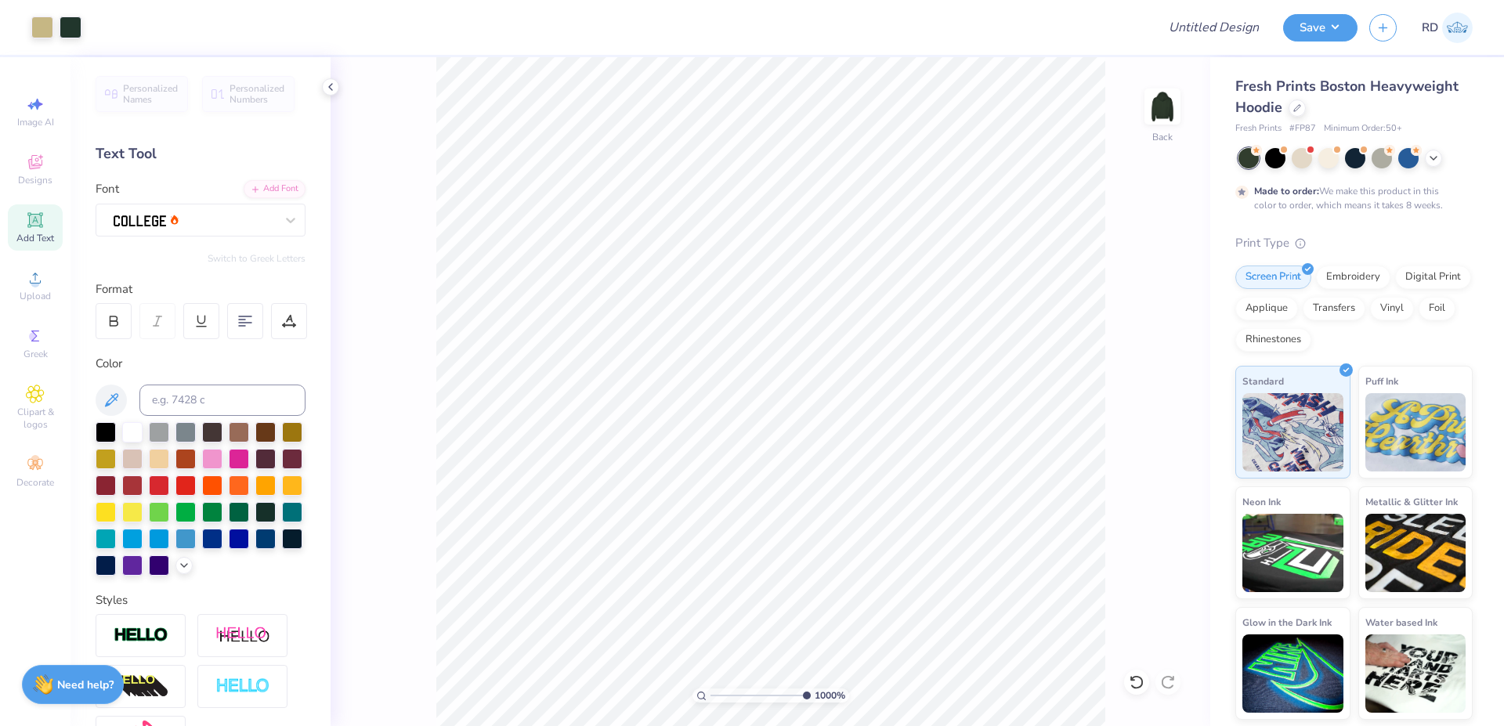
type input "10"
click at [811, 691] on input "range" at bounding box center [761, 696] width 100 height 14
type input "9.47"
drag, startPoint x: 1171, startPoint y: 416, endPoint x: 1139, endPoint y: 432, distance: 35.7
click at [1168, 416] on icon at bounding box center [1170, 421] width 22 height 19
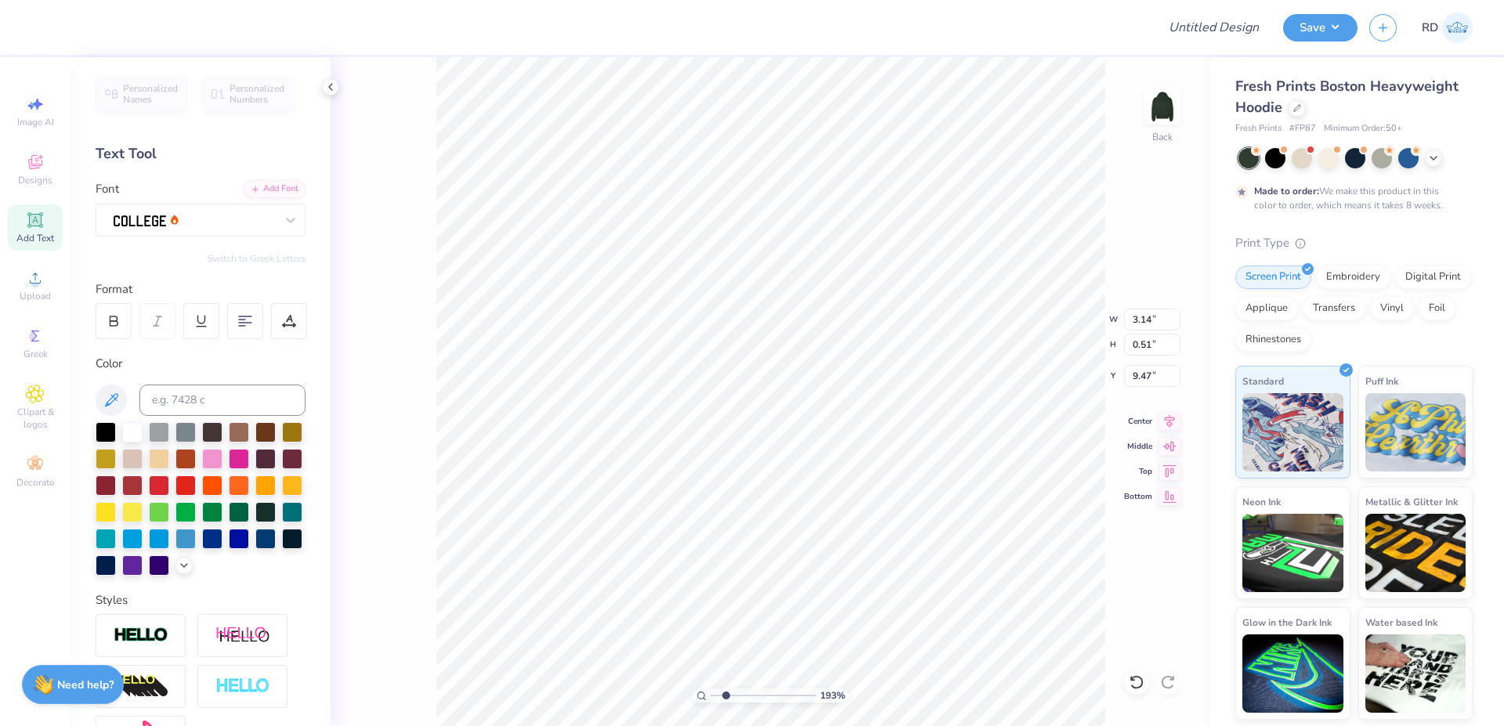
drag, startPoint x: 759, startPoint y: 694, endPoint x: 725, endPoint y: 702, distance: 34.6
type input "2.08"
click at [725, 702] on input "range" at bounding box center [764, 696] width 106 height 14
click at [938, 430] on li "Duplicate" at bounding box center [945, 432] width 123 height 31
type input "6.14"
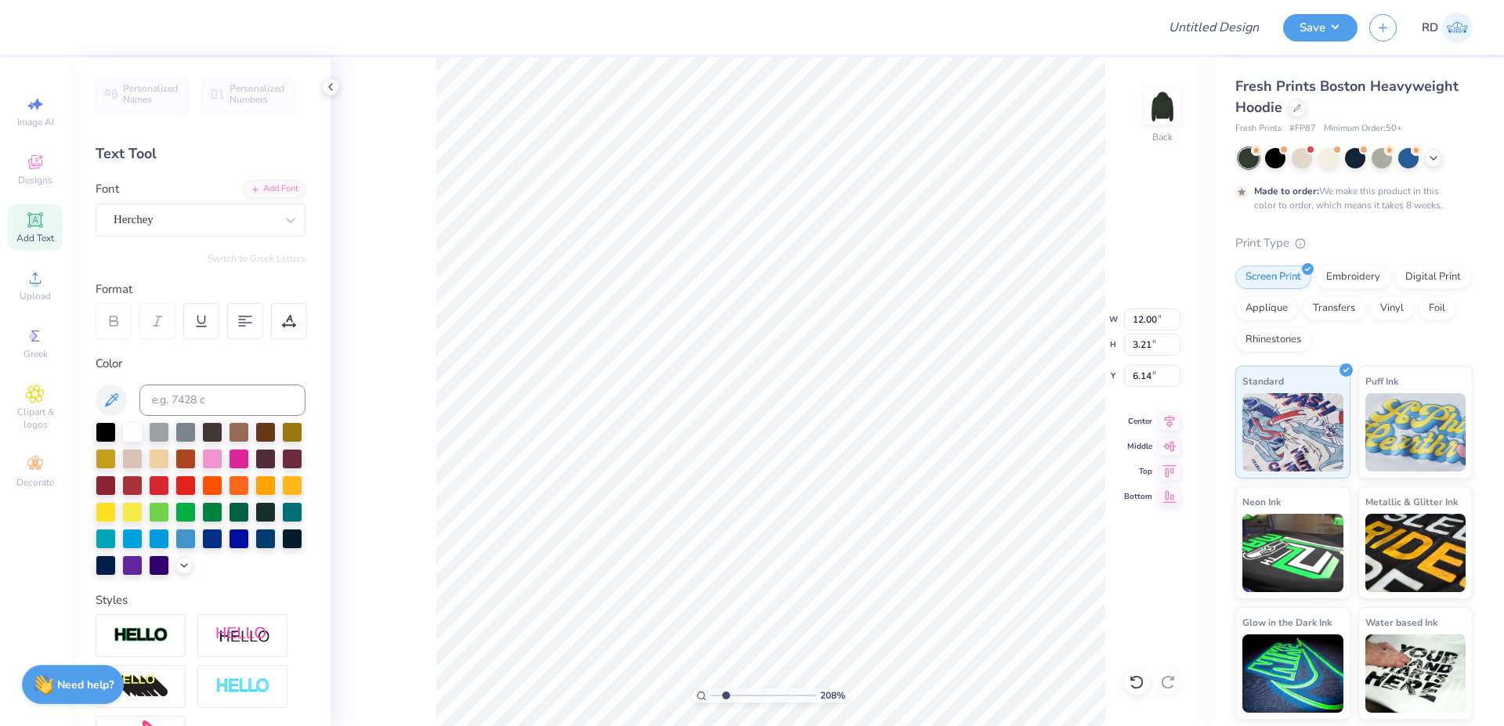
paste textarea "Gamma Chapter"
type textarea "Gamma Chapter"
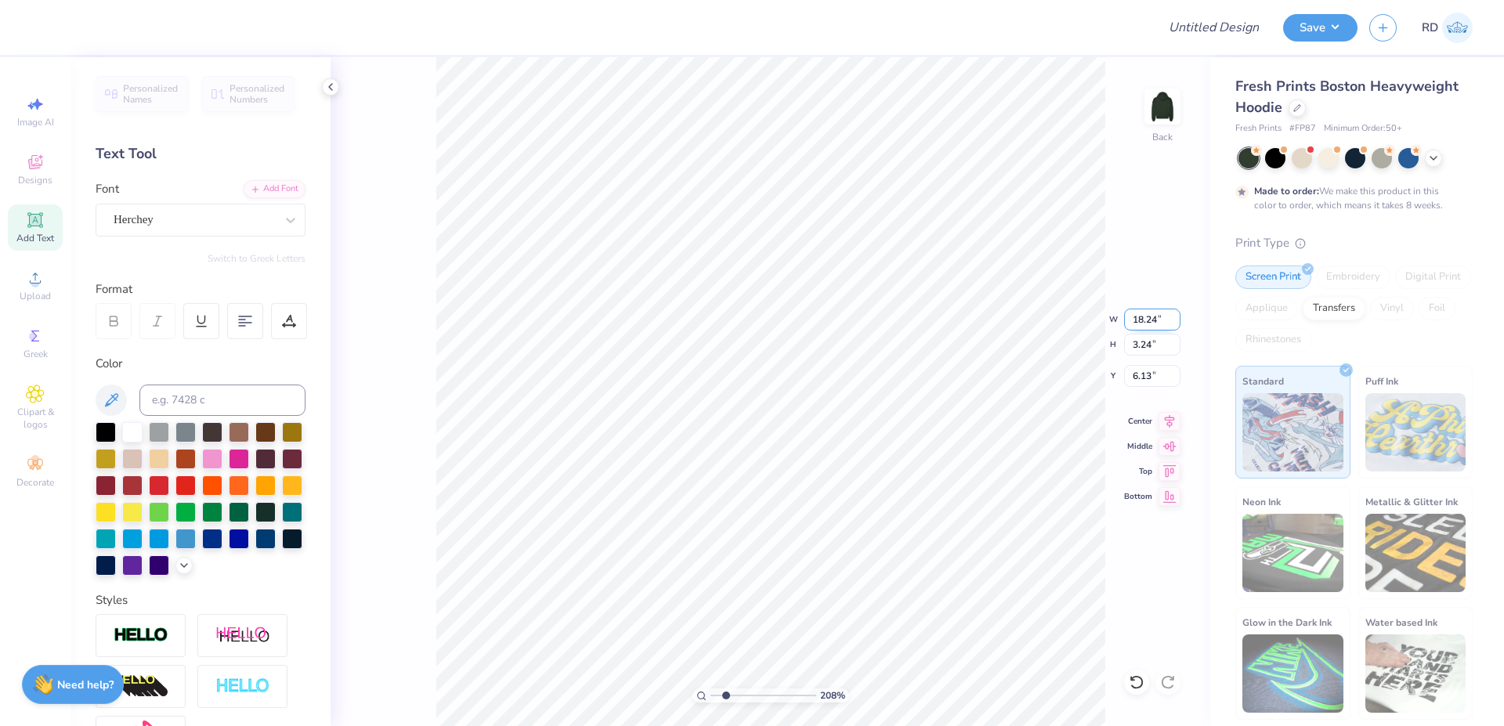
click at [1161, 319] on input "18.24" at bounding box center [1152, 320] width 56 height 22
paste input "5.8"
type input "5.84"
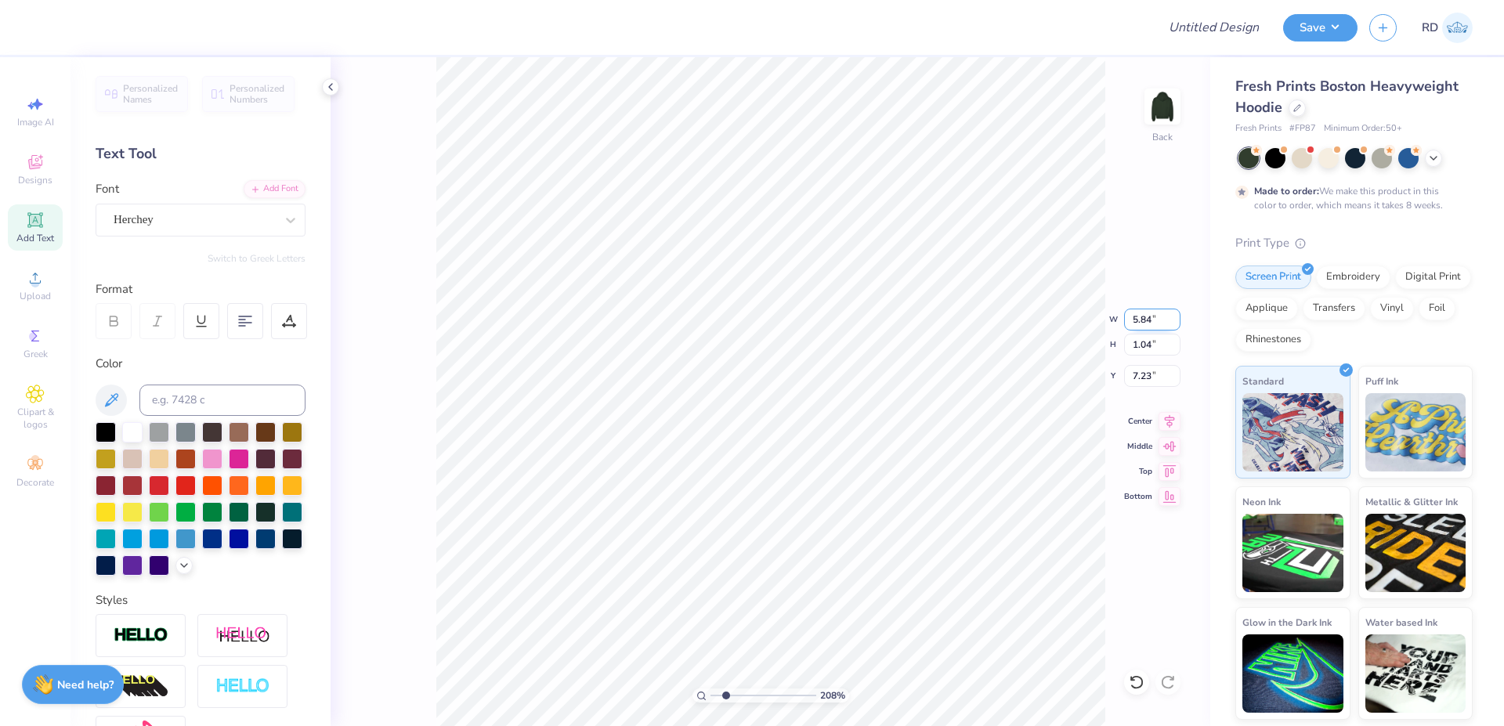
type input "1.04"
type input "7.97"
click at [1172, 420] on icon at bounding box center [1170, 419] width 22 height 19
drag, startPoint x: 733, startPoint y: 691, endPoint x: 752, endPoint y: 703, distance: 22.2
click at [752, 703] on input "range" at bounding box center [764, 696] width 106 height 14
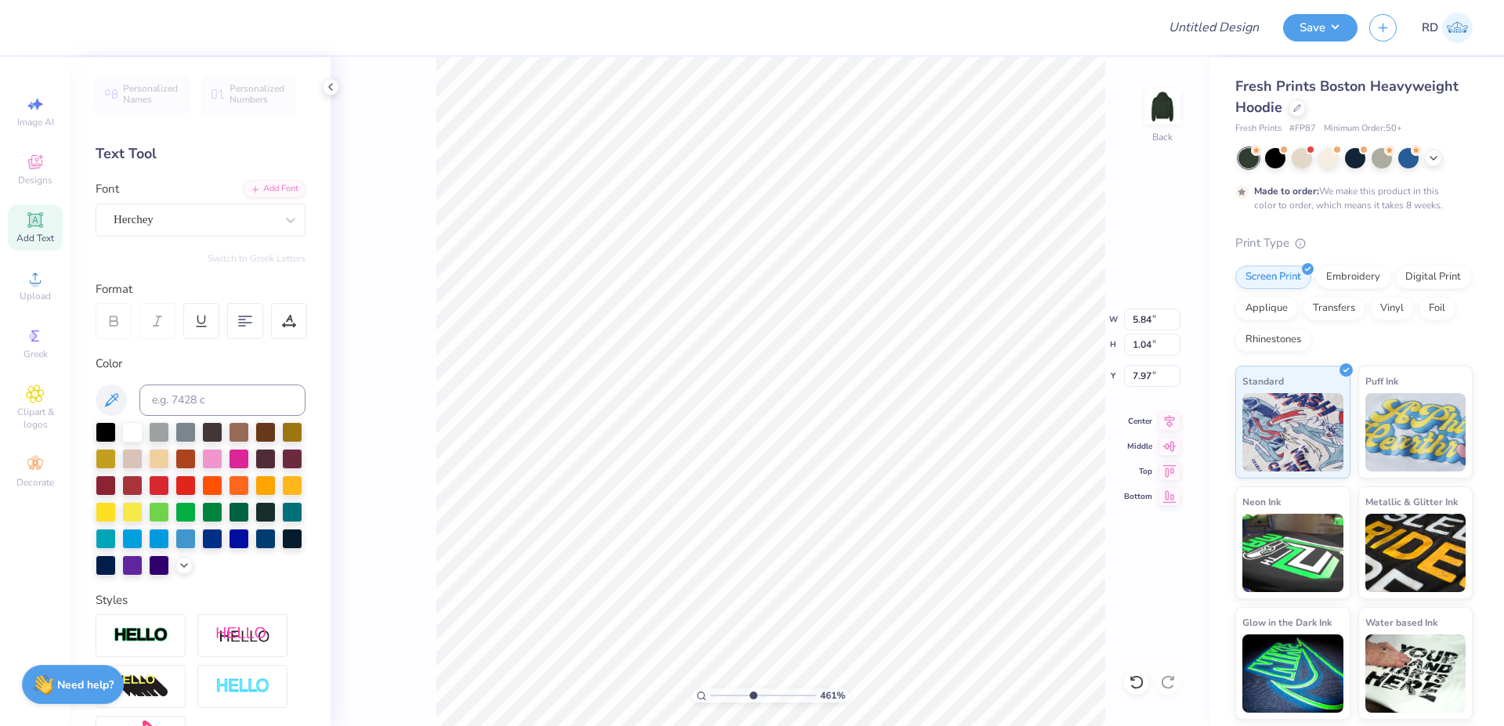
type input "4.61"
type input "8.26"
drag, startPoint x: 804, startPoint y: 696, endPoint x: 859, endPoint y: 682, distance: 57.4
type input "10"
click at [811, 689] on input "range" at bounding box center [761, 696] width 100 height 14
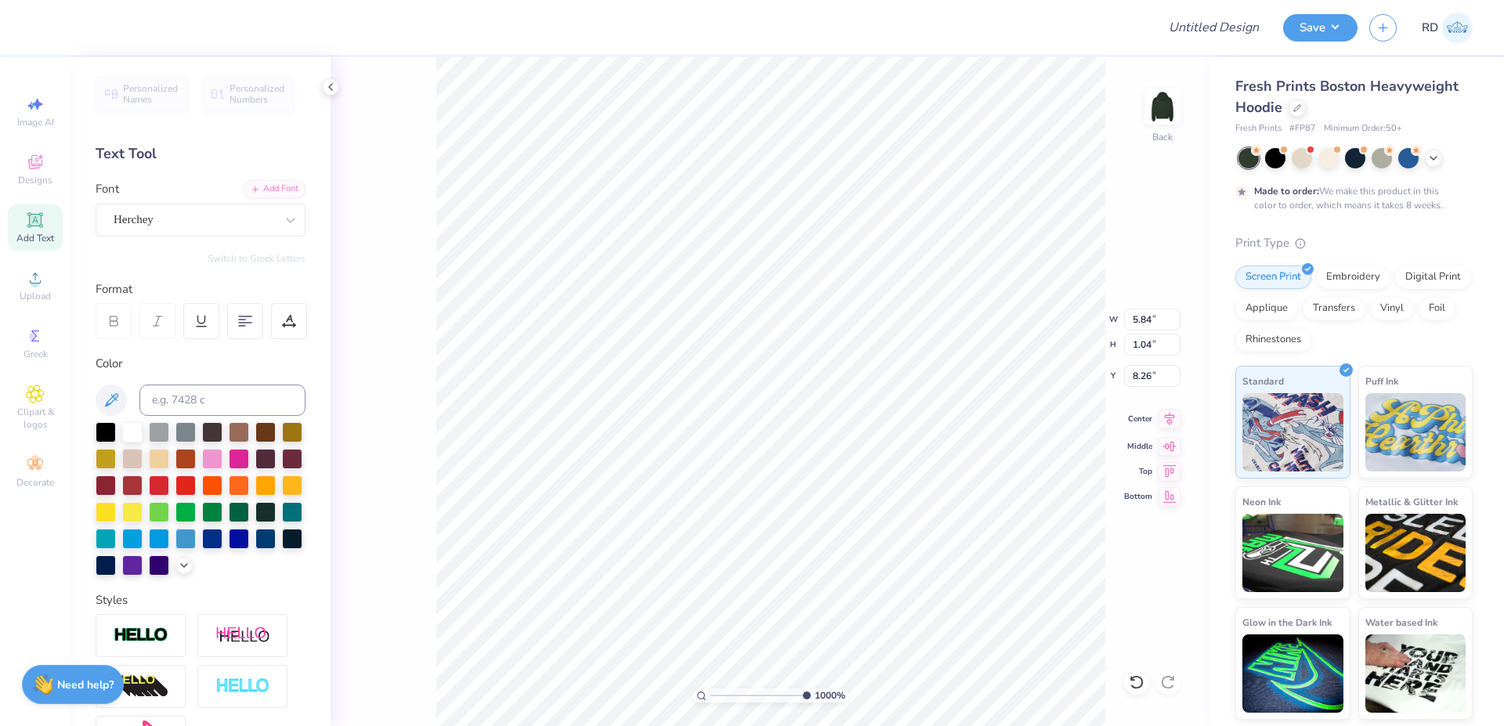
type input "8.24"
click at [1173, 418] on icon at bounding box center [1170, 418] width 10 height 13
drag, startPoint x: 740, startPoint y: 694, endPoint x: 715, endPoint y: 700, distance: 26.6
click at [715, 700] on input "range" at bounding box center [764, 696] width 106 height 14
drag, startPoint x: 750, startPoint y: 694, endPoint x: 729, endPoint y: 697, distance: 20.6
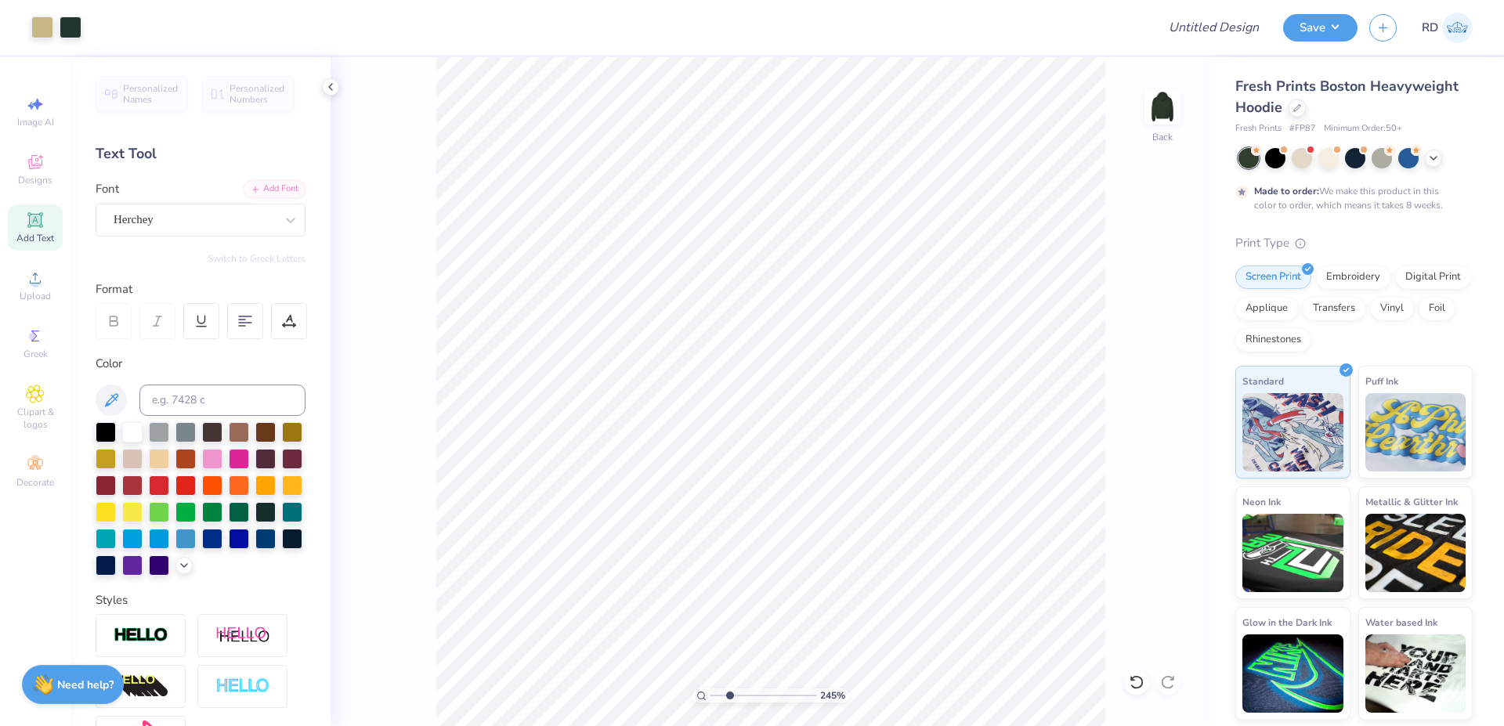
click at [729, 697] on input "range" at bounding box center [764, 696] width 106 height 14
type input "2.45"
click at [1169, 415] on icon at bounding box center [1170, 418] width 10 height 13
type input "8.03"
type input "6.70"
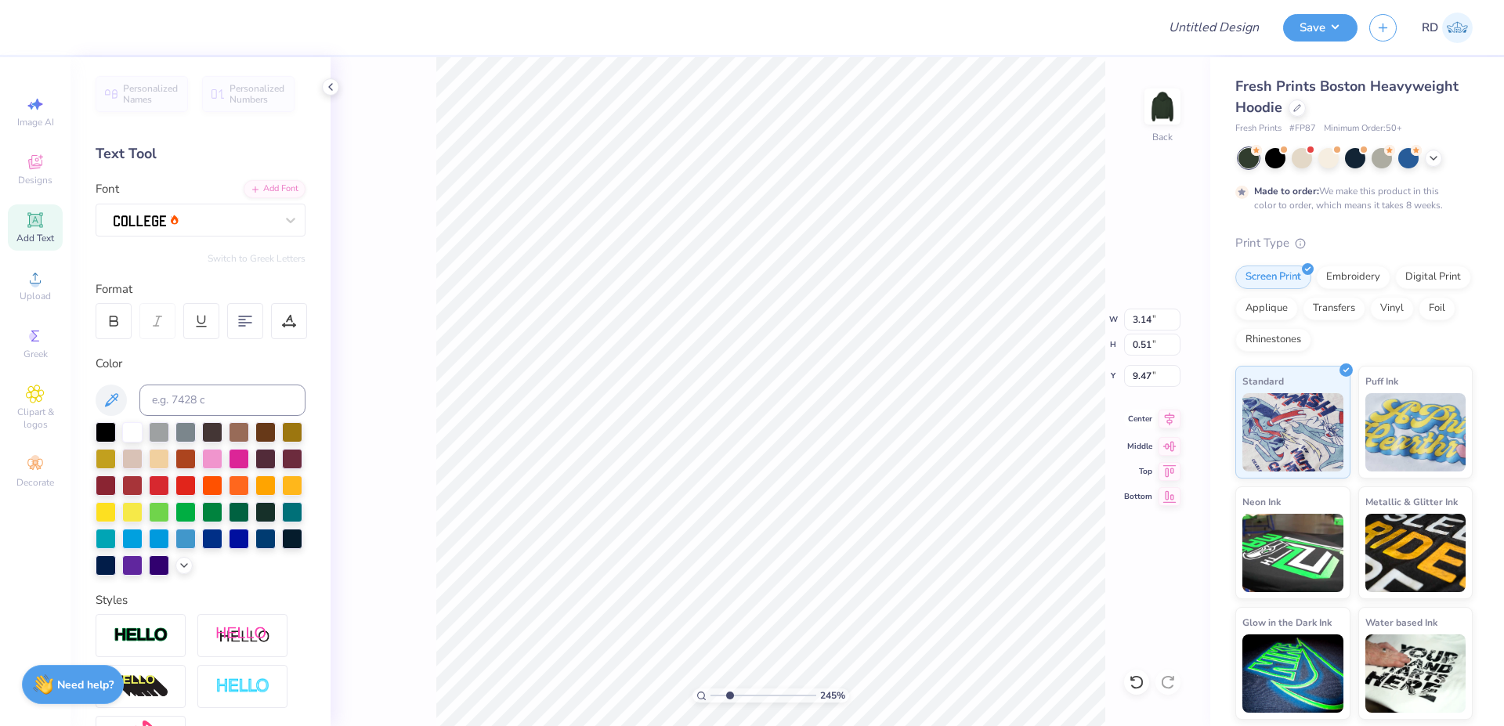
type input "3.40"
click at [1175, 420] on icon at bounding box center [1170, 419] width 22 height 19
type input "12.00"
type input "3.21"
type input "5.14"
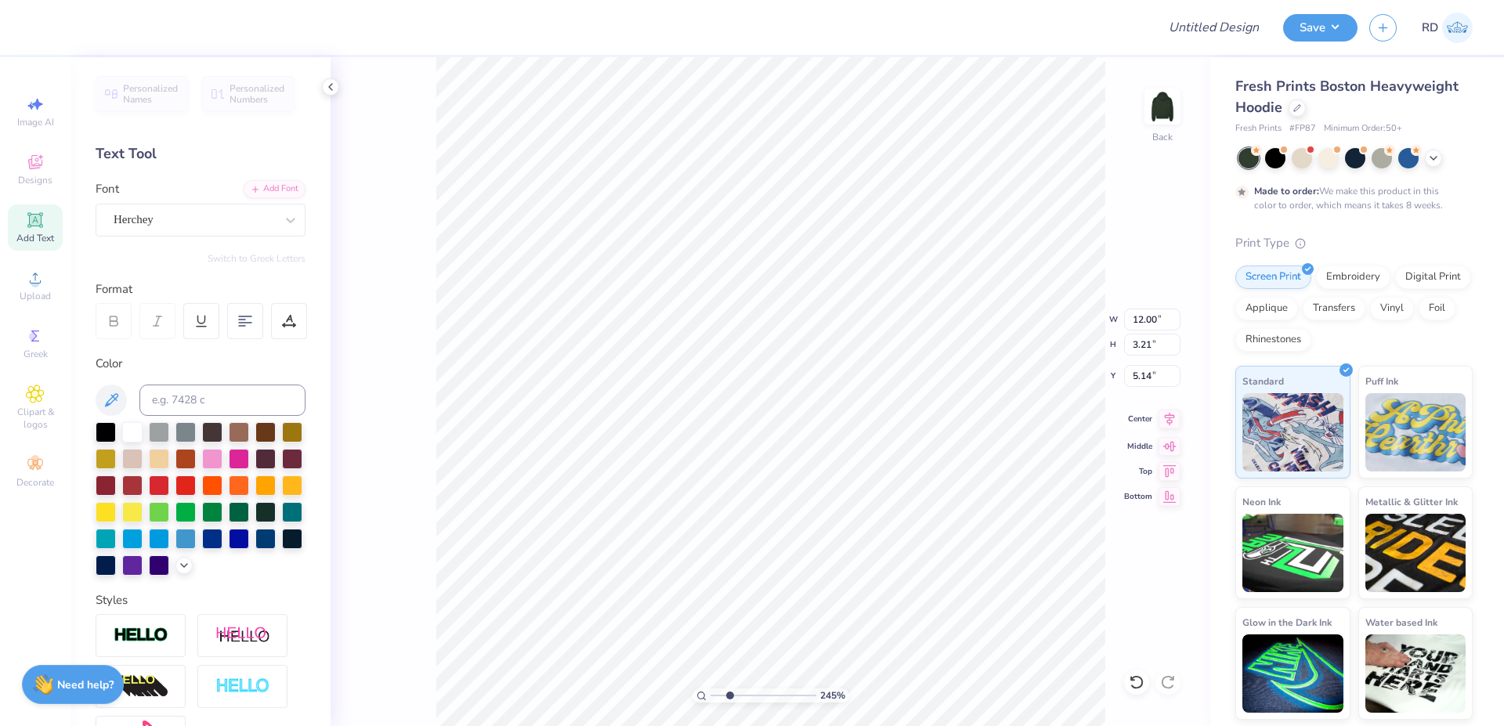
click at [1173, 421] on icon at bounding box center [1170, 419] width 22 height 19
drag, startPoint x: 730, startPoint y: 697, endPoint x: 670, endPoint y: 697, distance: 60.3
type input "1"
click at [711, 697] on input "range" at bounding box center [764, 696] width 106 height 14
click at [1151, 313] on input "12.00" at bounding box center [1152, 320] width 56 height 22
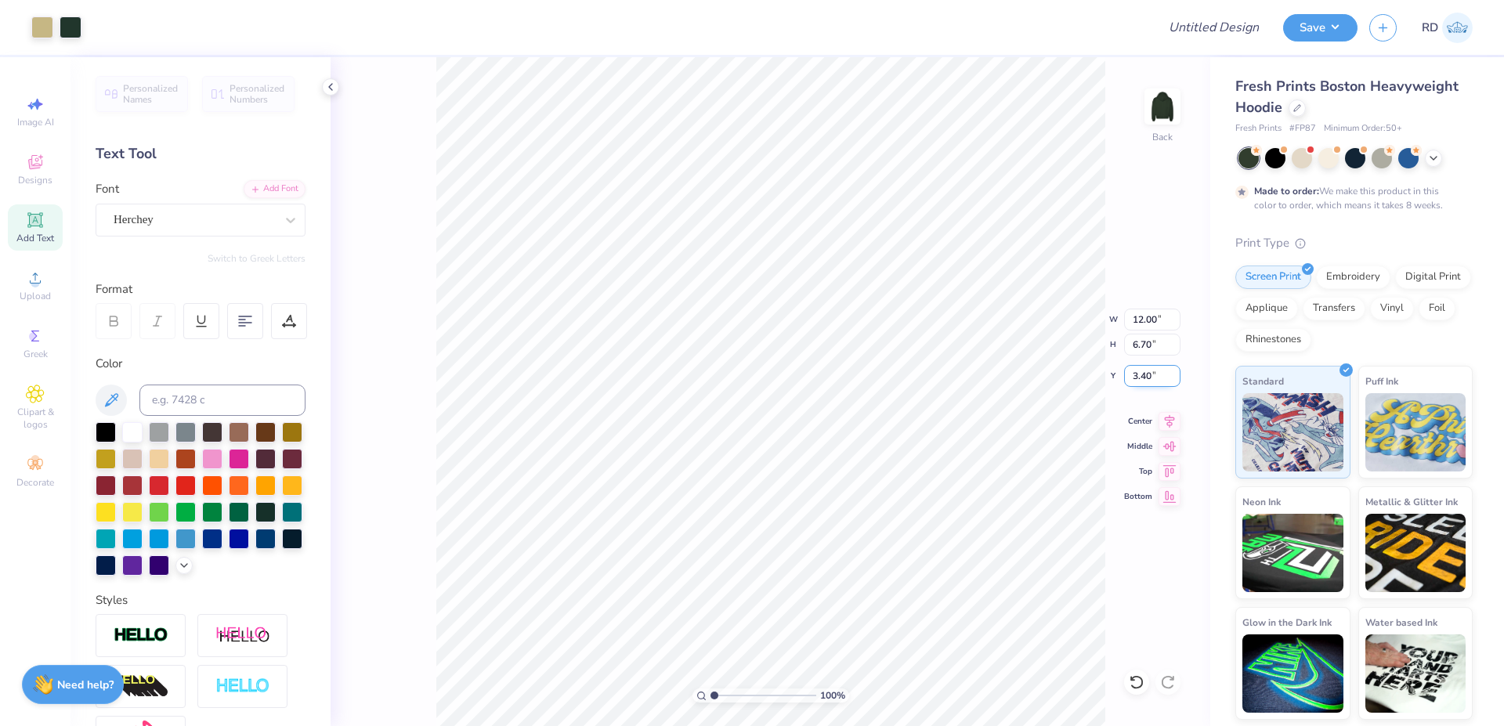
click at [1155, 367] on input "3.40" at bounding box center [1152, 376] width 56 height 22
type input "3.00"
click at [1172, 424] on icon at bounding box center [1170, 419] width 22 height 19
click at [56, 288] on div "Upload" at bounding box center [35, 285] width 55 height 46
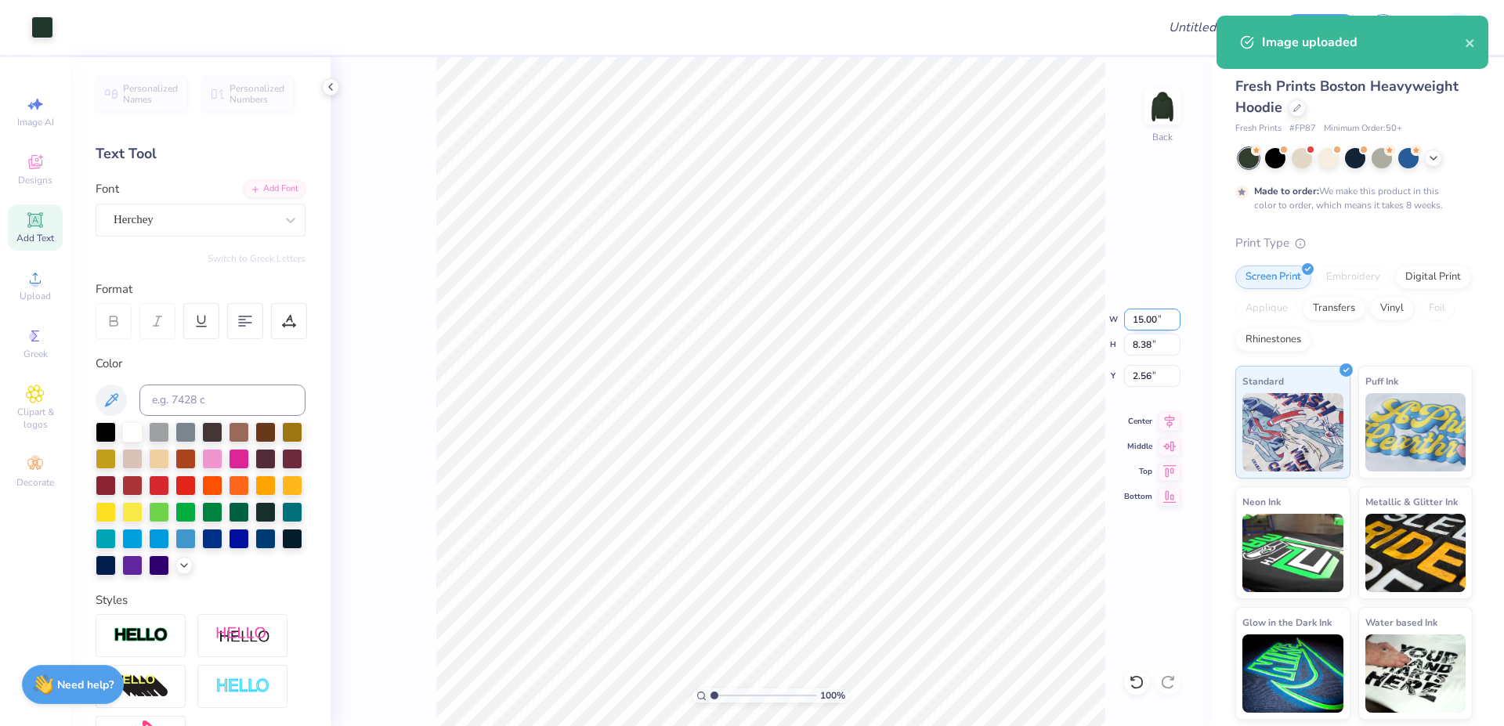
click at [1156, 319] on input "15.00" at bounding box center [1152, 320] width 56 height 22
type input "12.00"
type input "6.71"
click at [1150, 383] on input "3.40" at bounding box center [1152, 376] width 56 height 22
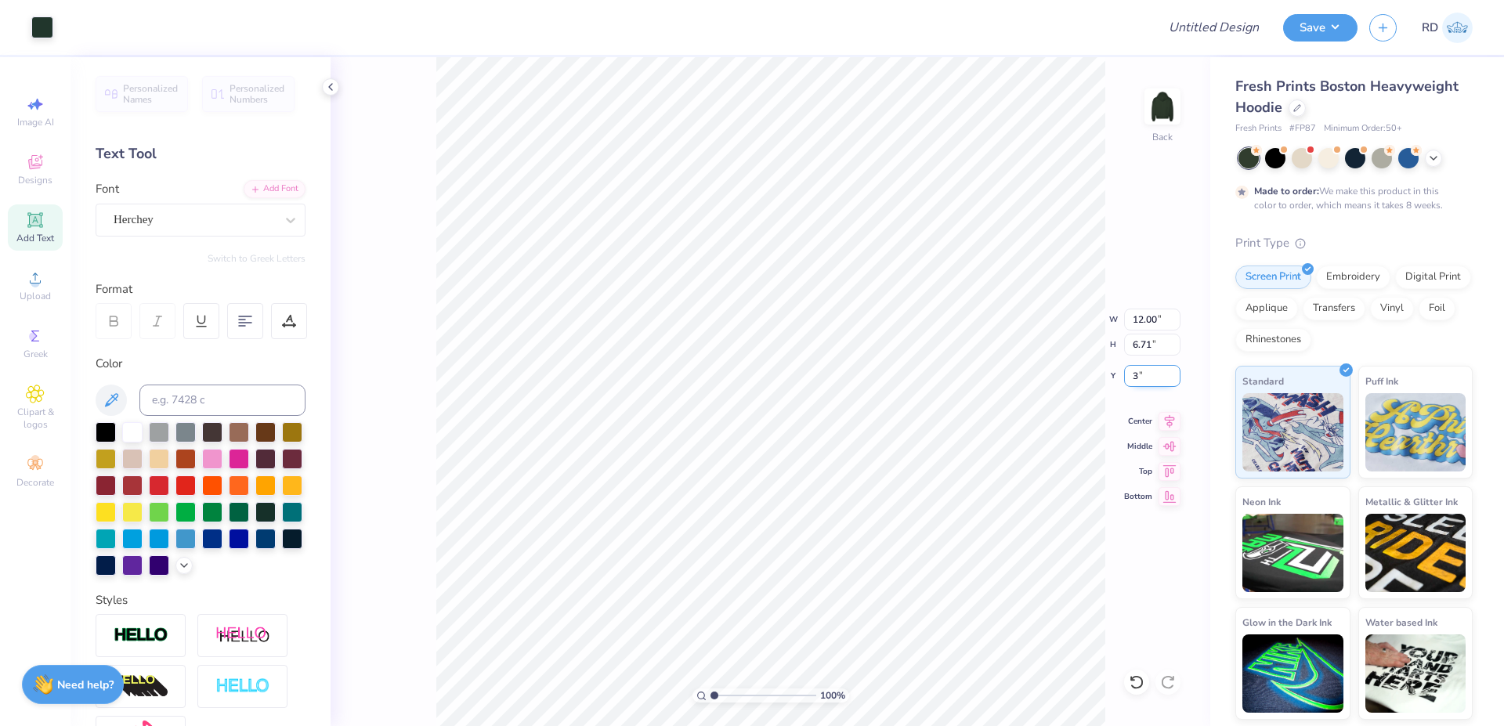
type input "3.00"
click at [1167, 411] on div "100 % Back W 12.00 12.00 " H 6.71 6.71 " Y 3.00 3.00 " Center Middle Top Bottom" at bounding box center [771, 391] width 880 height 669
click at [1170, 417] on icon at bounding box center [1170, 419] width 22 height 19
click at [1267, 22] on input "Design Title" at bounding box center [1195, 27] width 154 height 31
paste input "FPS239913"
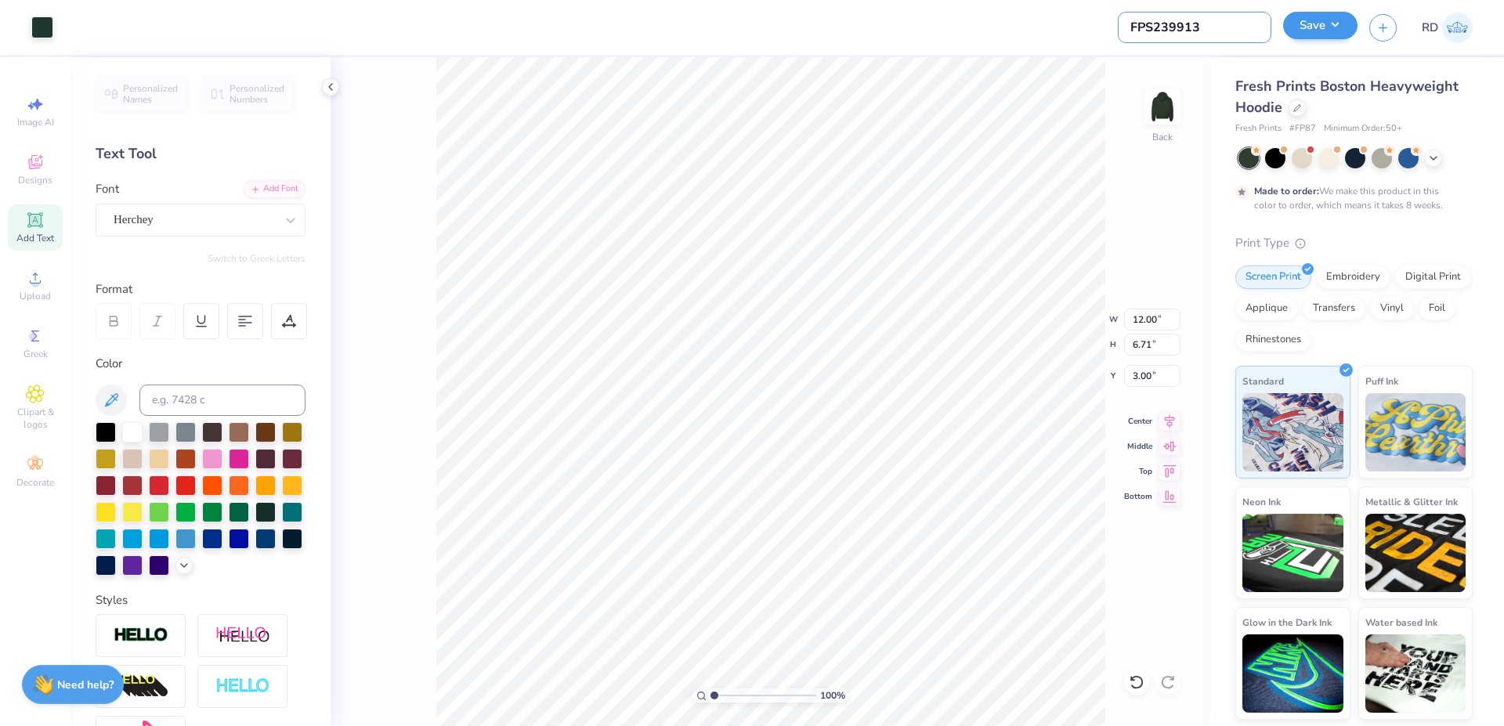
type input "FPS239913"
click at [1315, 28] on button "Save" at bounding box center [1320, 25] width 74 height 27
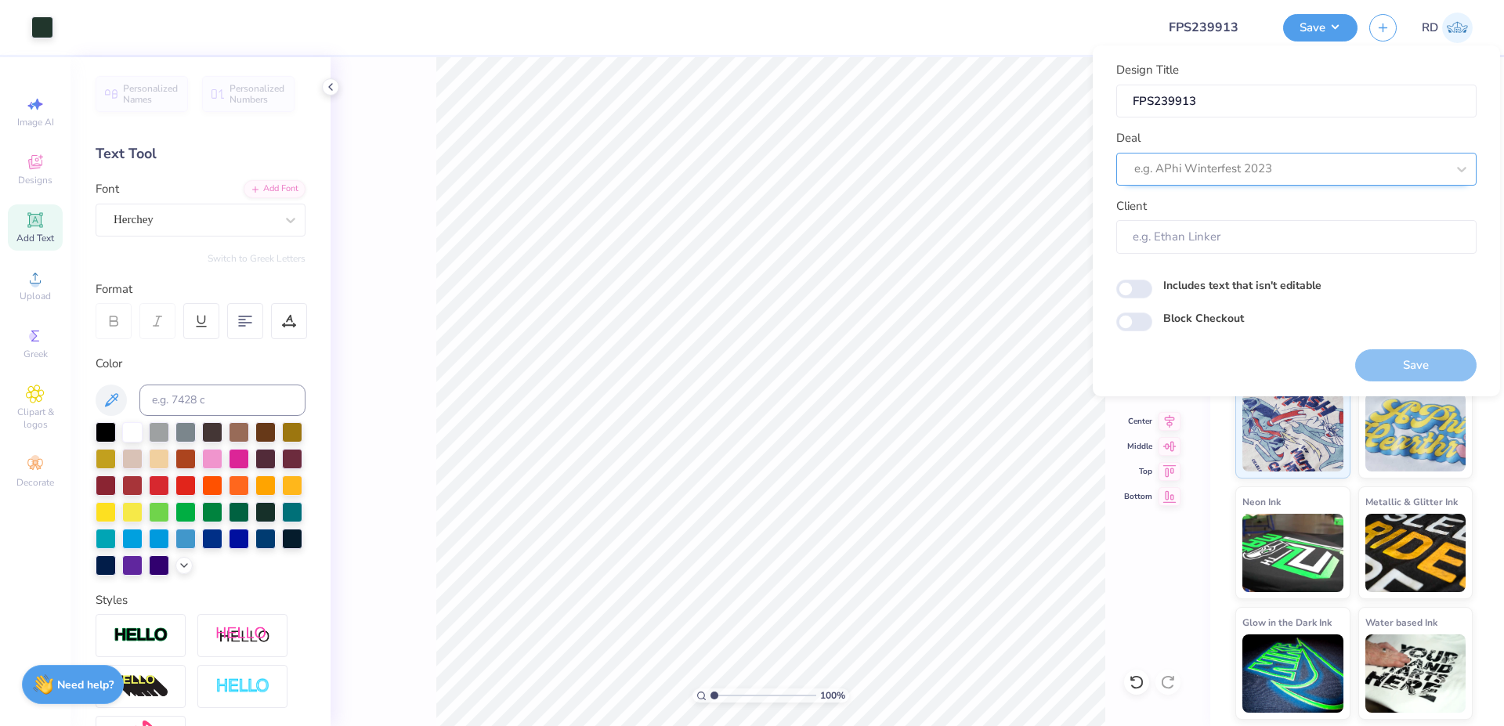
click at [1236, 165] on div at bounding box center [1290, 168] width 312 height 21
click at [1246, 208] on div "Design Tool Gallery" at bounding box center [1297, 211] width 348 height 26
type input "gallery"
type input "Design Tool Gallery User"
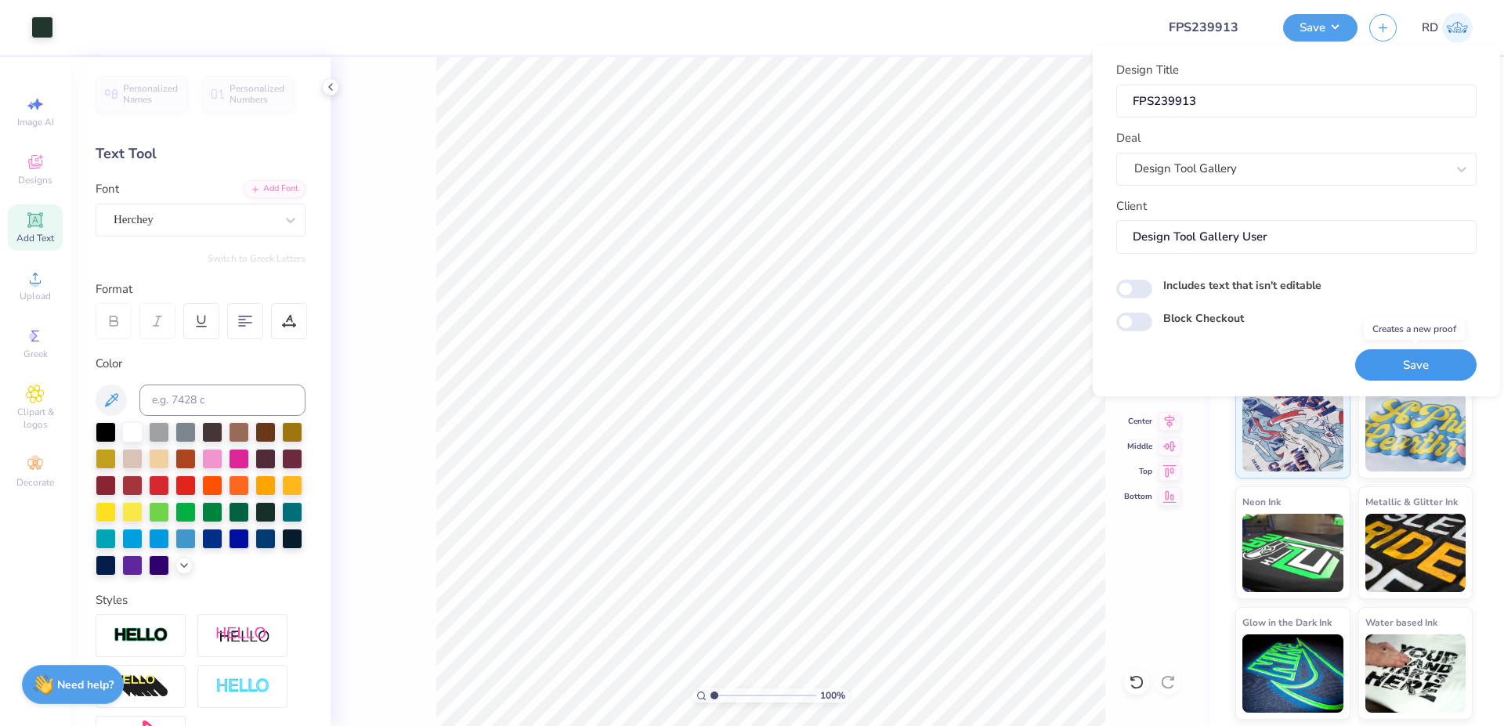
click at [1414, 362] on button "Save" at bounding box center [1415, 365] width 121 height 32
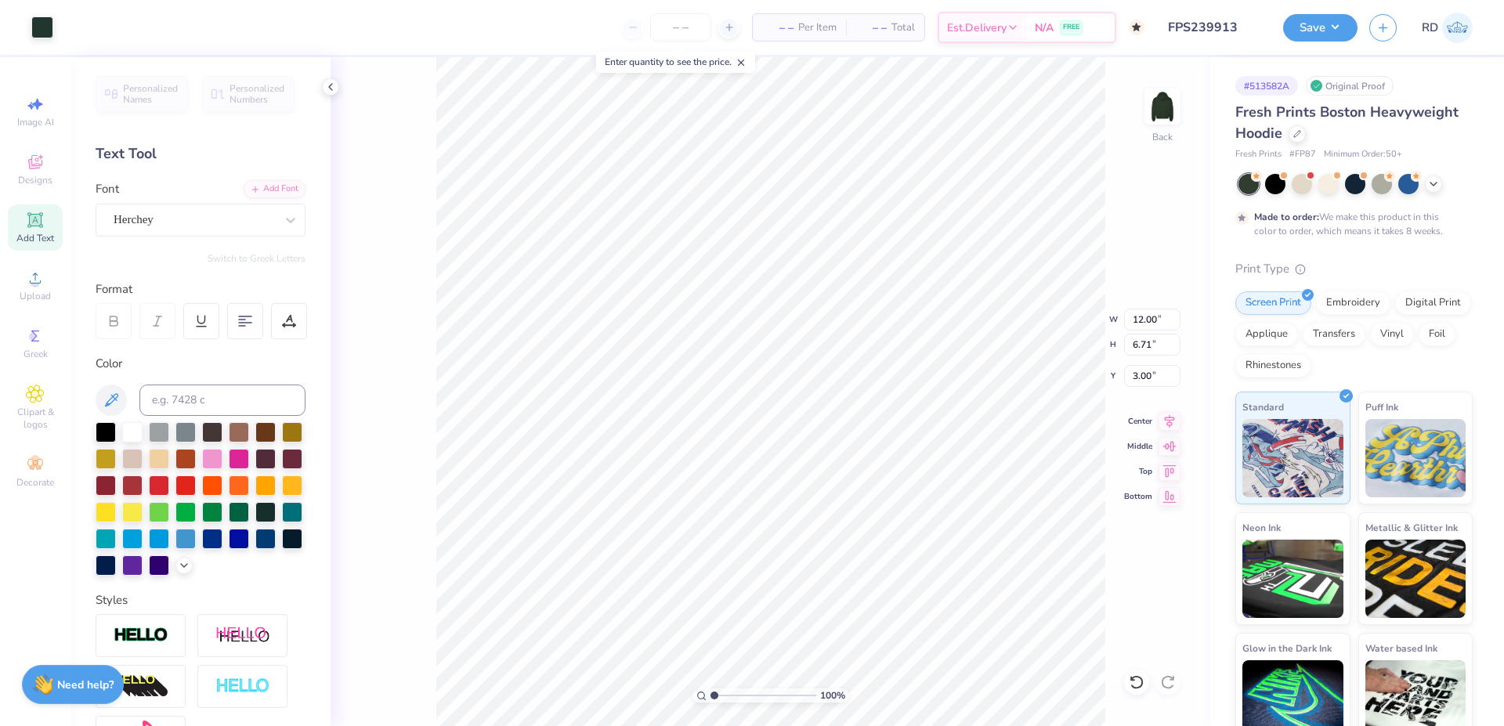
click at [1340, 16] on div "Design Saved" at bounding box center [1353, 16] width 272 height 0
click at [1333, 21] on button "Save" at bounding box center [1320, 25] width 74 height 27
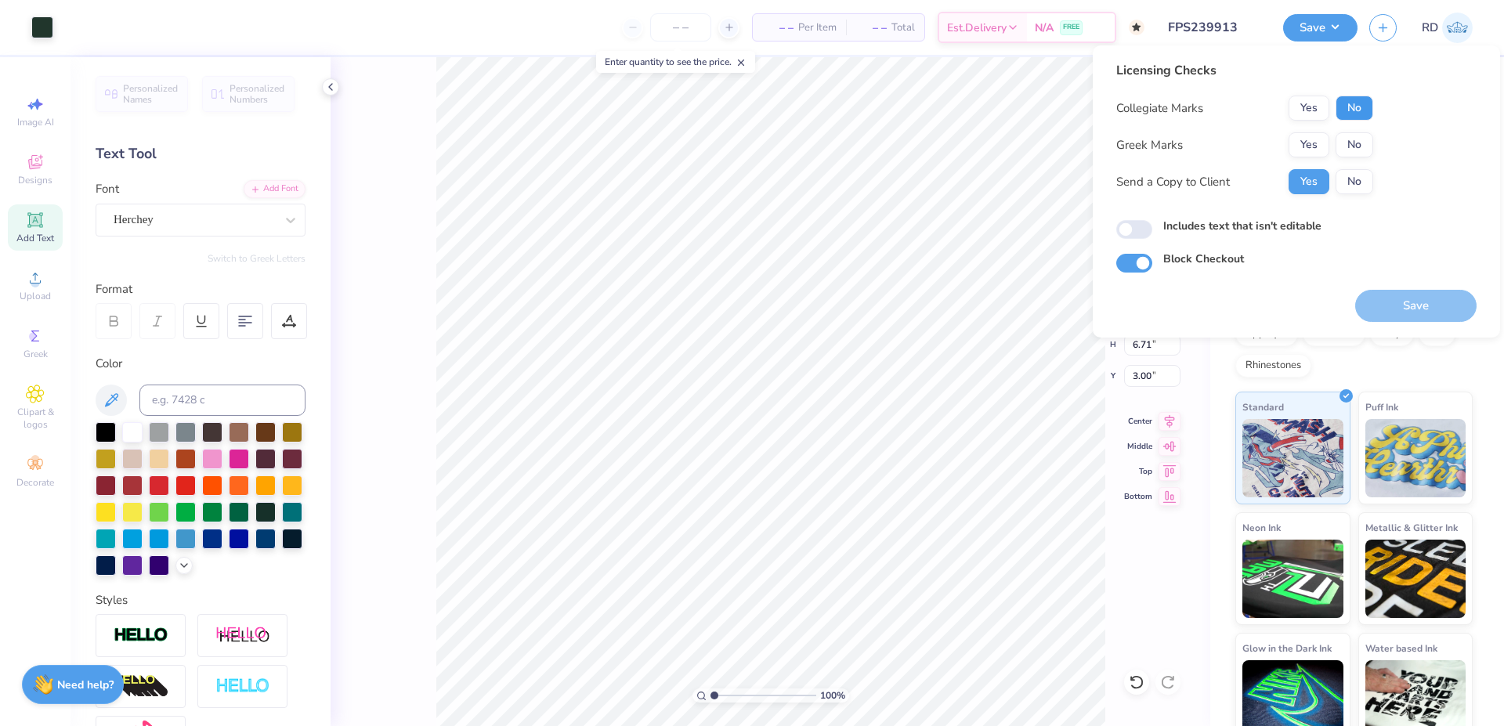
click at [1361, 103] on button "No" at bounding box center [1355, 108] width 38 height 25
click at [1306, 148] on button "Yes" at bounding box center [1309, 144] width 41 height 25
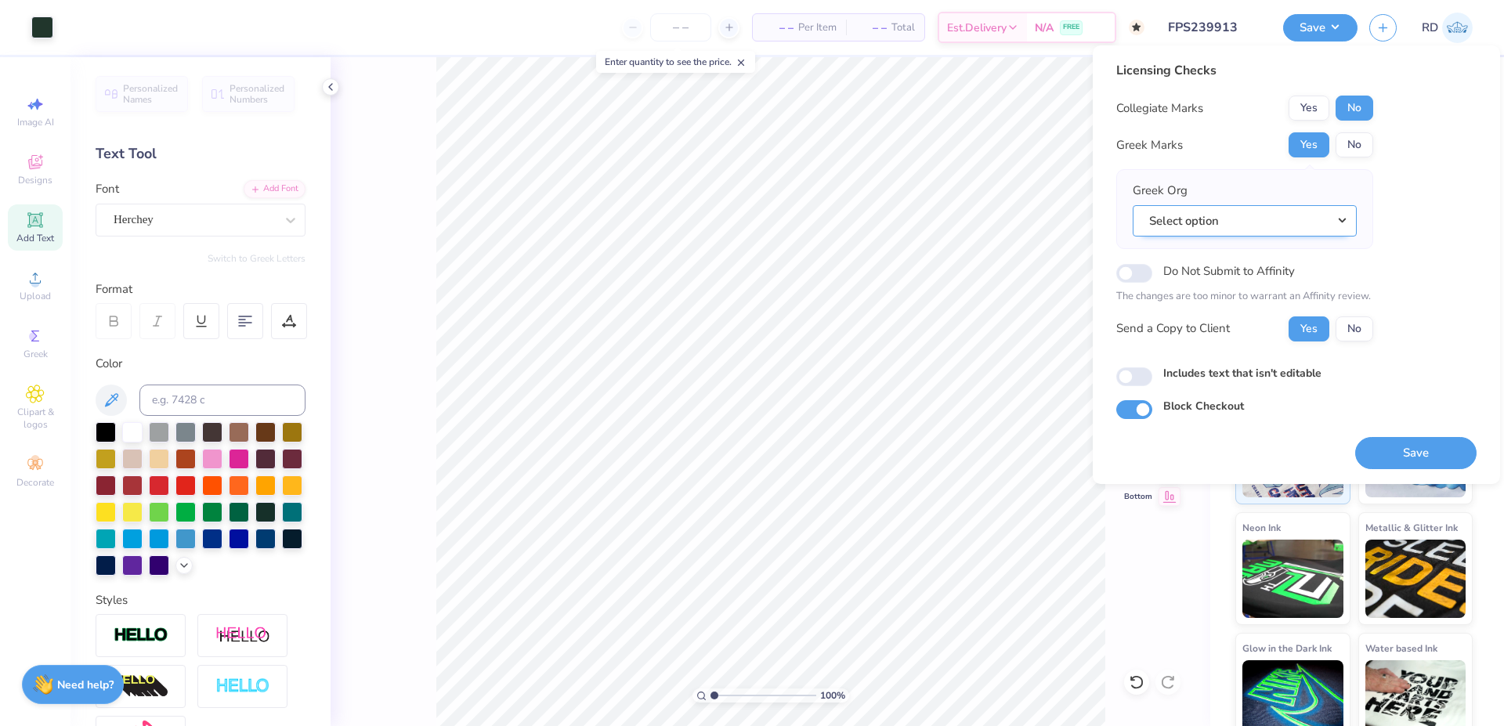
click at [1344, 217] on button "Select option" at bounding box center [1245, 221] width 224 height 32
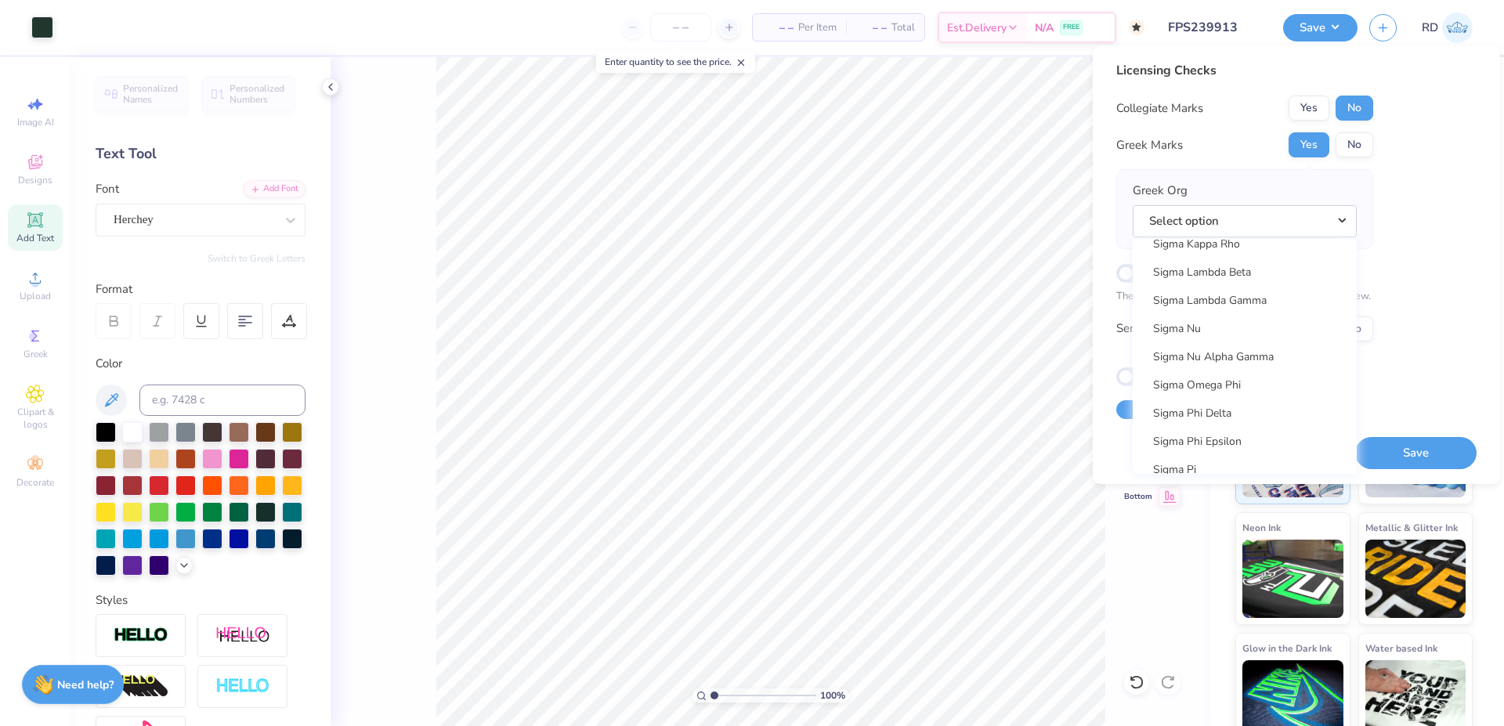
scroll to position [10333, 0]
click at [1227, 313] on link "Sigma Nu" at bounding box center [1245, 304] width 212 height 26
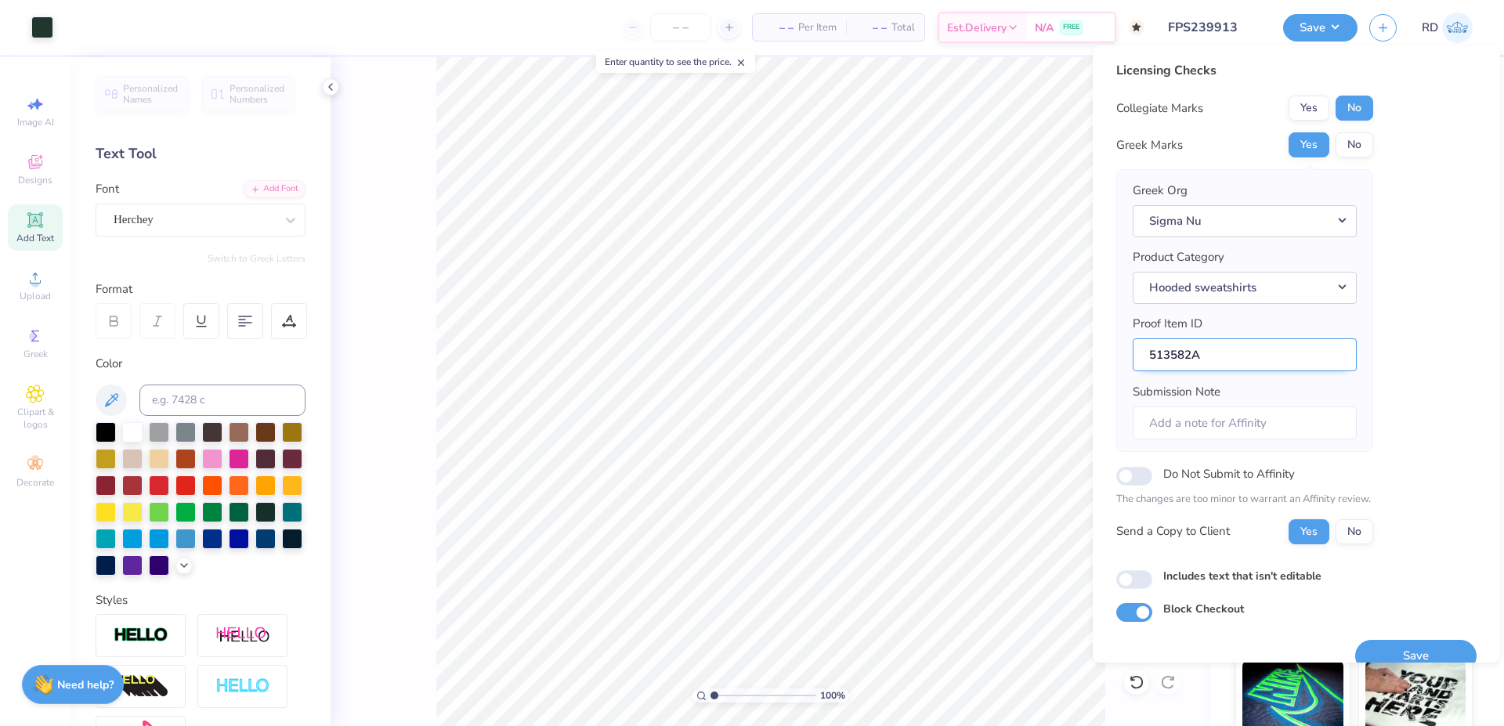
drag, startPoint x: 1191, startPoint y: 351, endPoint x: 1114, endPoint y: 351, distance: 76.8
click at [1133, 351] on input "513582A" at bounding box center [1245, 355] width 224 height 34
click at [1397, 649] on button "Save" at bounding box center [1415, 656] width 121 height 32
